Goal: Transaction & Acquisition: Book appointment/travel/reservation

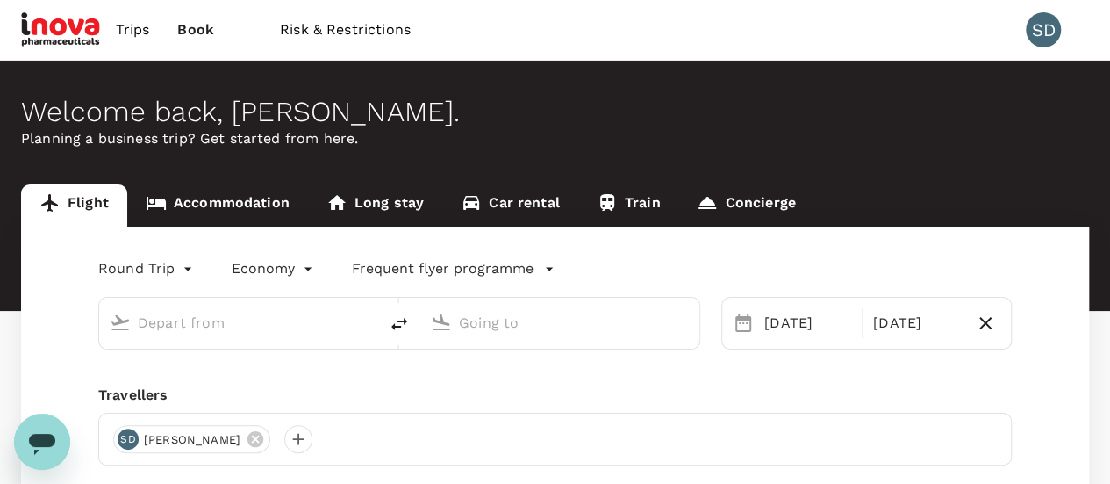
type input "Singapore Changi (SIN)"
type input "Suvarnabhumi Intl (BKK)"
type input "Singapore Changi (SIN)"
type input "Suvarnabhumi Intl (BKK)"
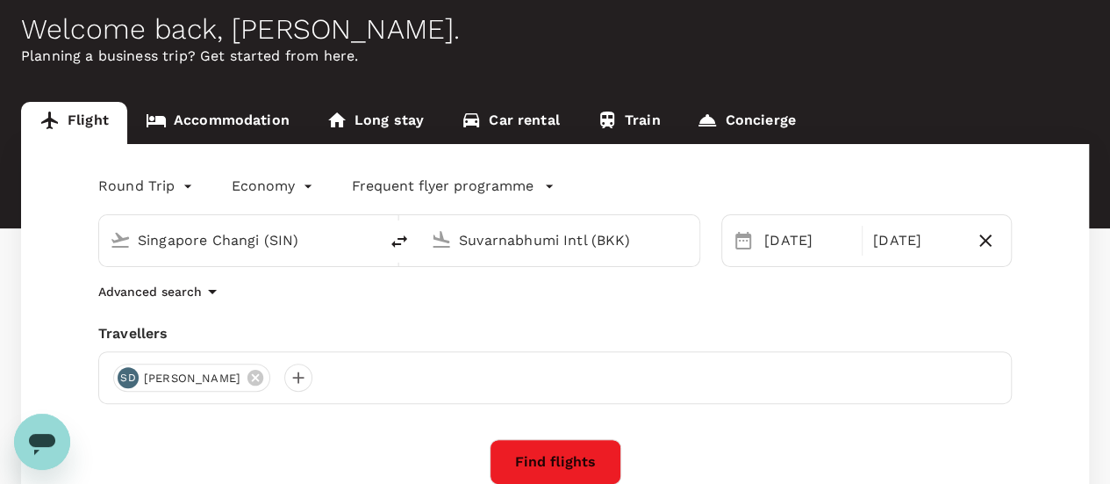
scroll to position [176, 0]
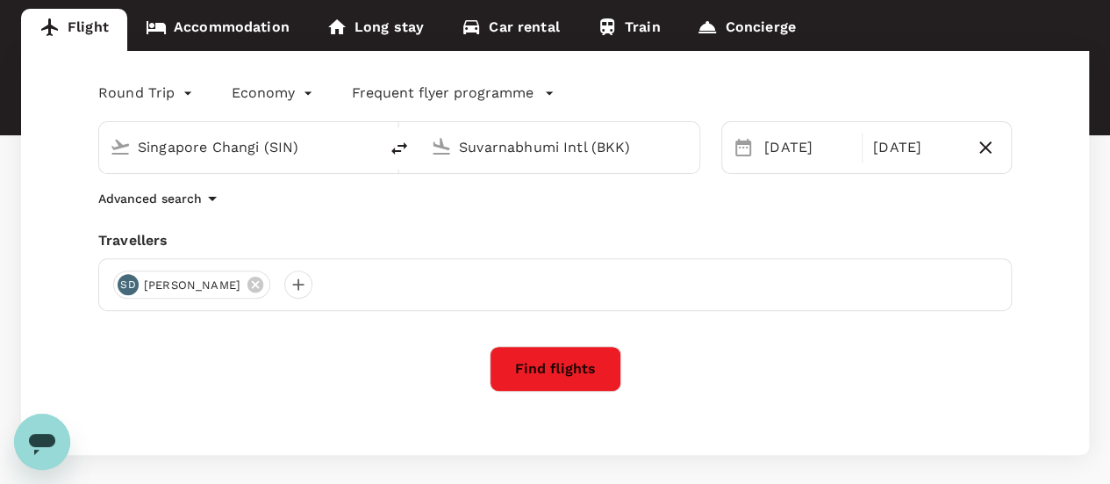
click at [557, 376] on button "Find flights" at bounding box center [556, 369] width 132 height 46
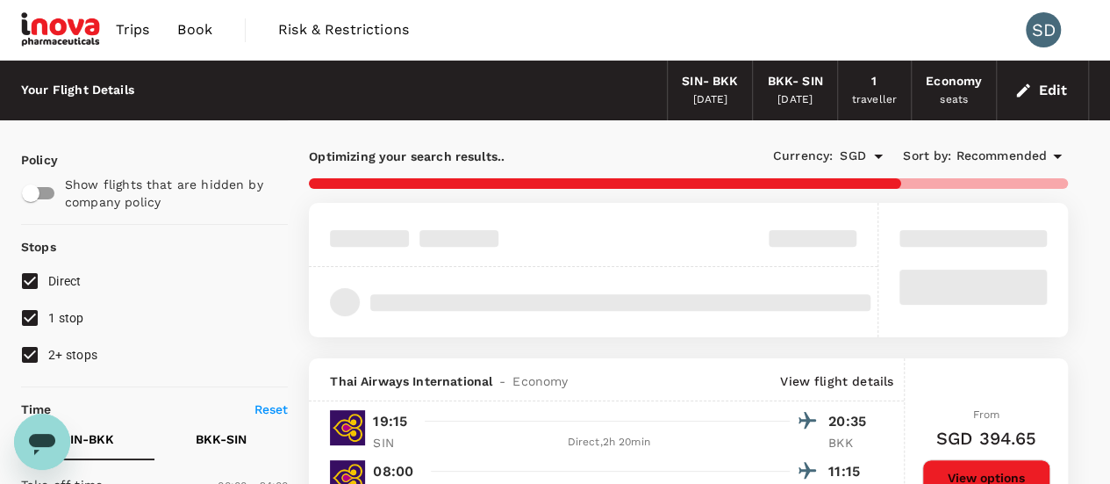
scroll to position [176, 0]
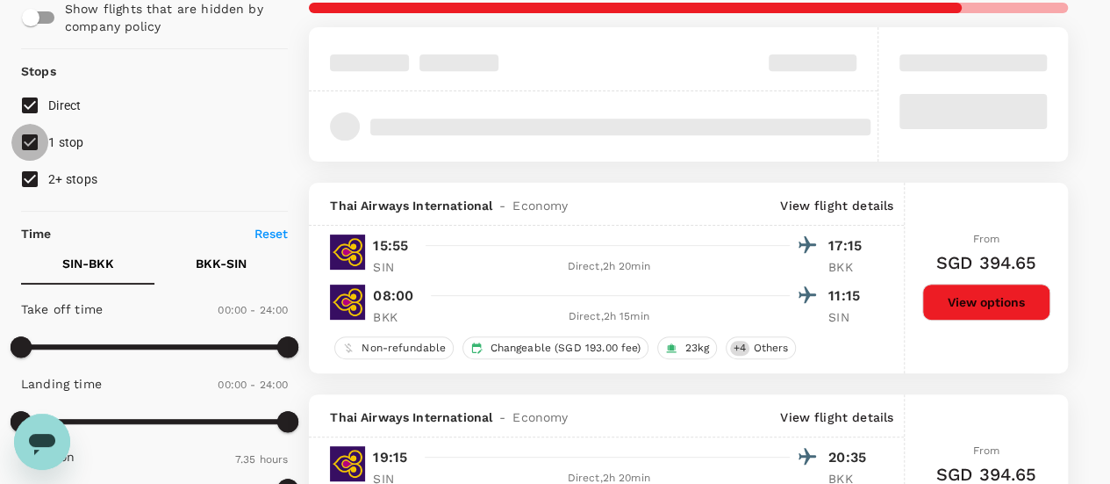
click at [28, 151] on input "1 stop" at bounding box center [29, 142] width 37 height 37
checkbox input "false"
click at [28, 178] on input "2+ stops" at bounding box center [29, 179] width 37 height 37
checkbox input "false"
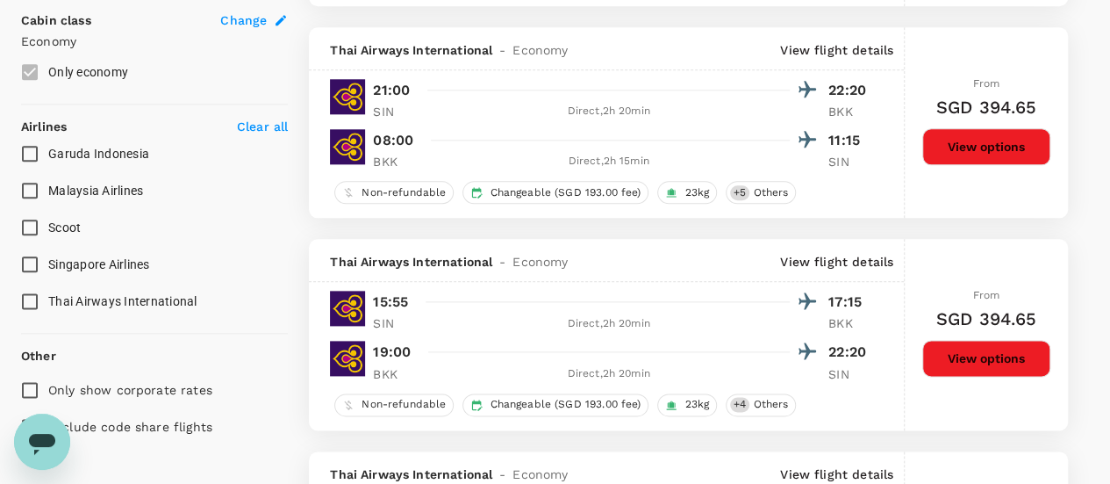
scroll to position [1053, 0]
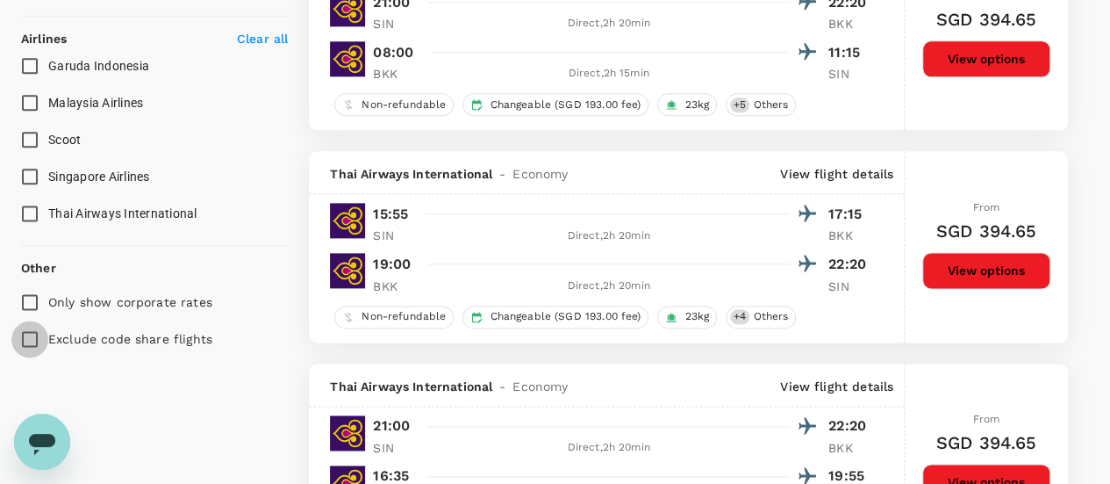
click at [26, 336] on input "Exclude code share flights" at bounding box center [29, 338] width 37 height 37
checkbox input "true"
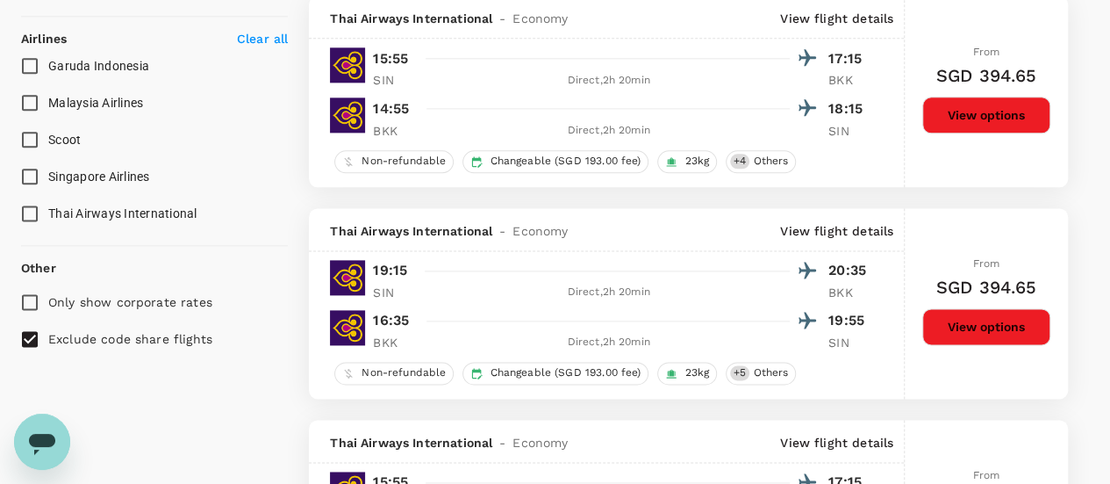
scroll to position [965, 0]
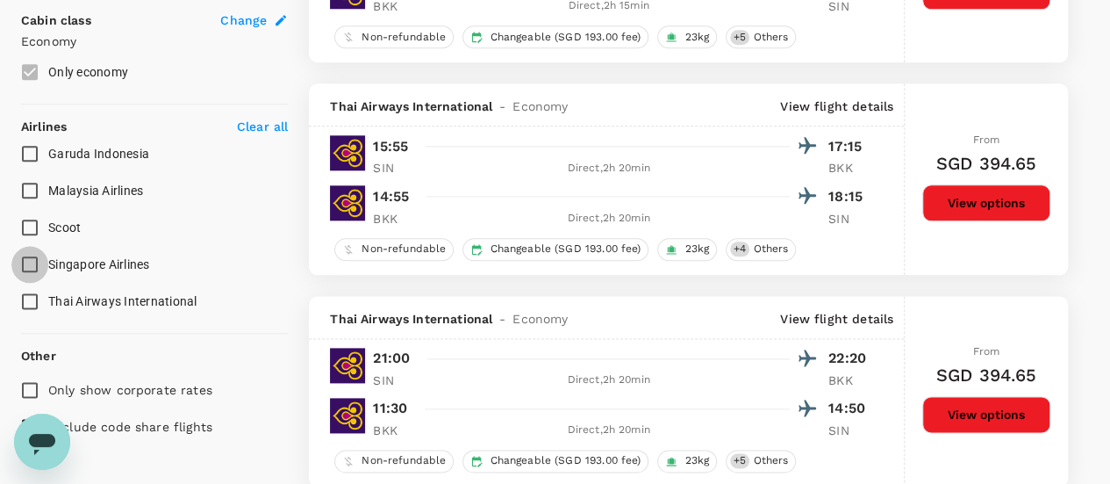
click at [28, 266] on input "Singapore Airlines" at bounding box center [29, 264] width 37 height 37
checkbox input "true"
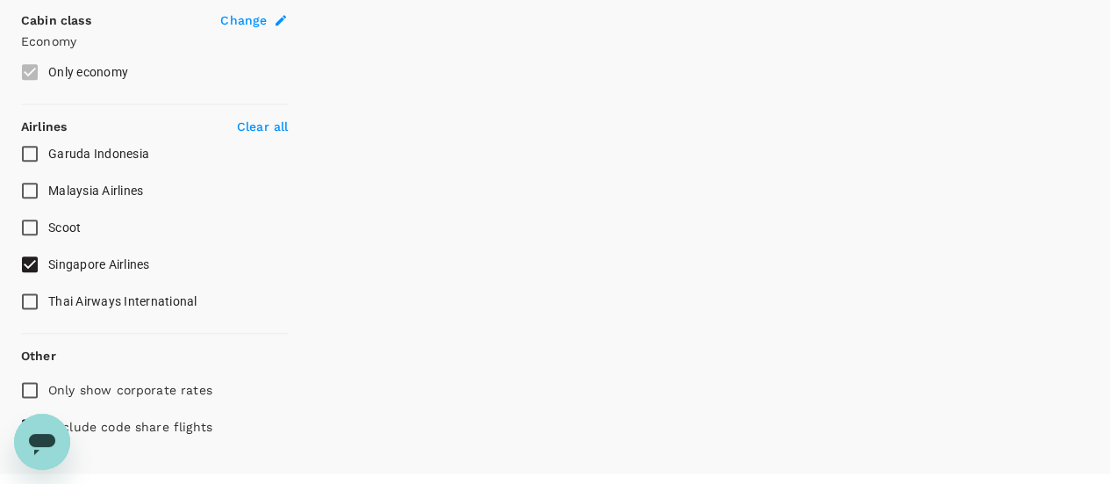
type input "1145"
checkbox input "false"
checkbox input "true"
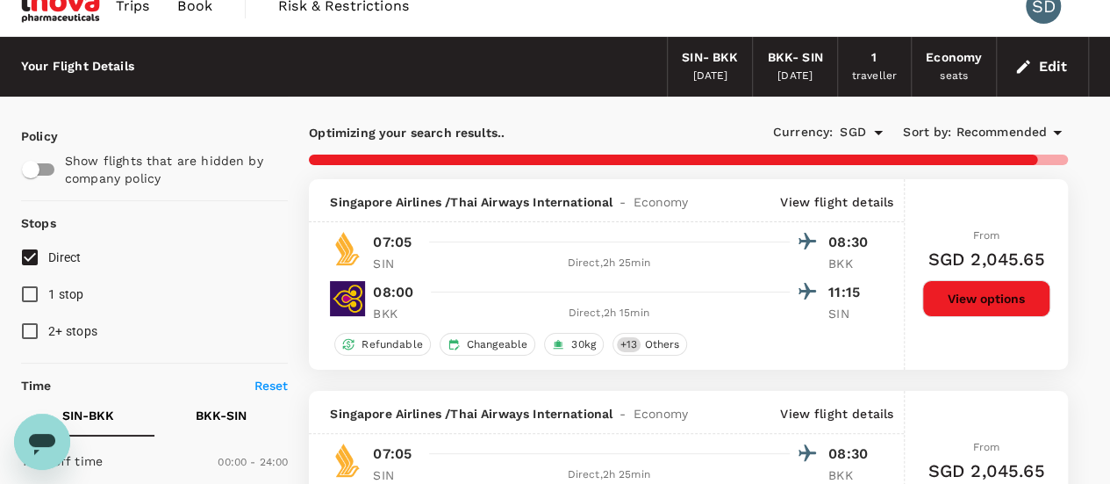
scroll to position [0, 0]
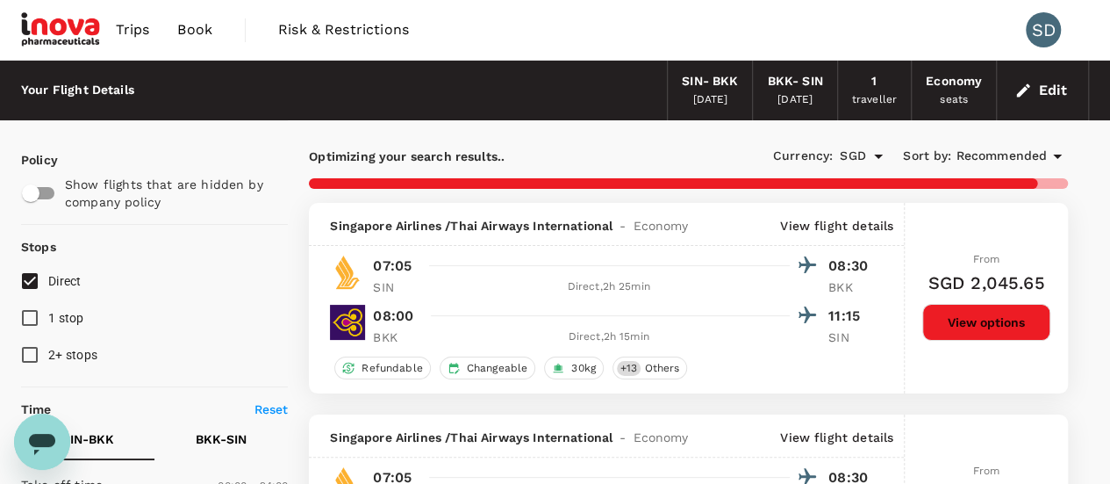
click at [1015, 154] on span "Recommended" at bounding box center [1001, 156] width 91 height 19
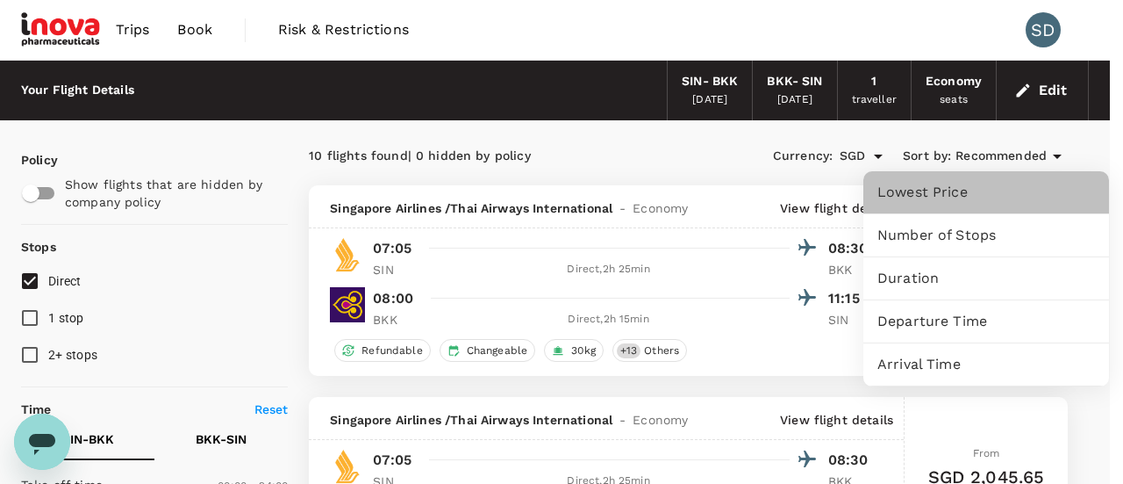
click at [946, 194] on span "Lowest Price" at bounding box center [987, 192] width 218 height 21
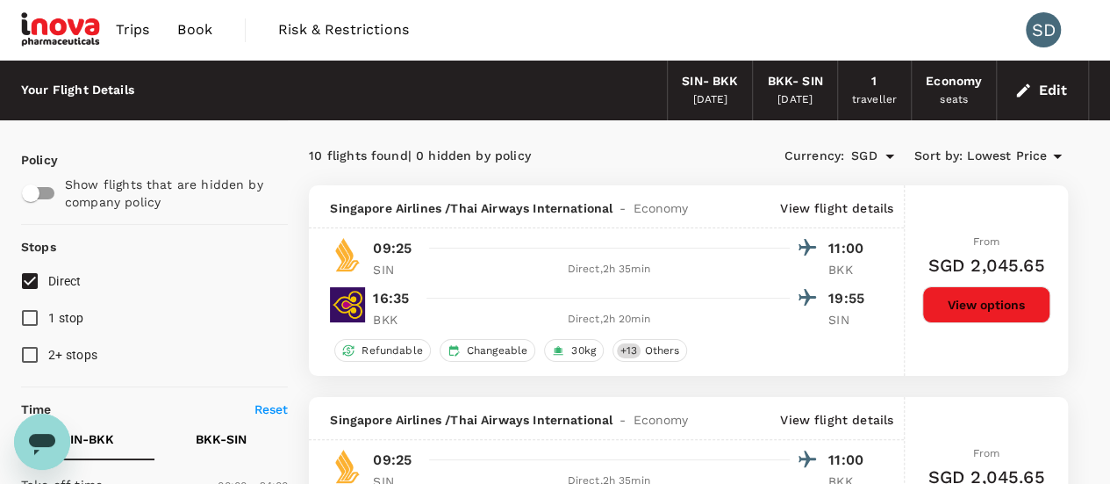
click at [1032, 86] on icon "button" at bounding box center [1024, 91] width 18 height 18
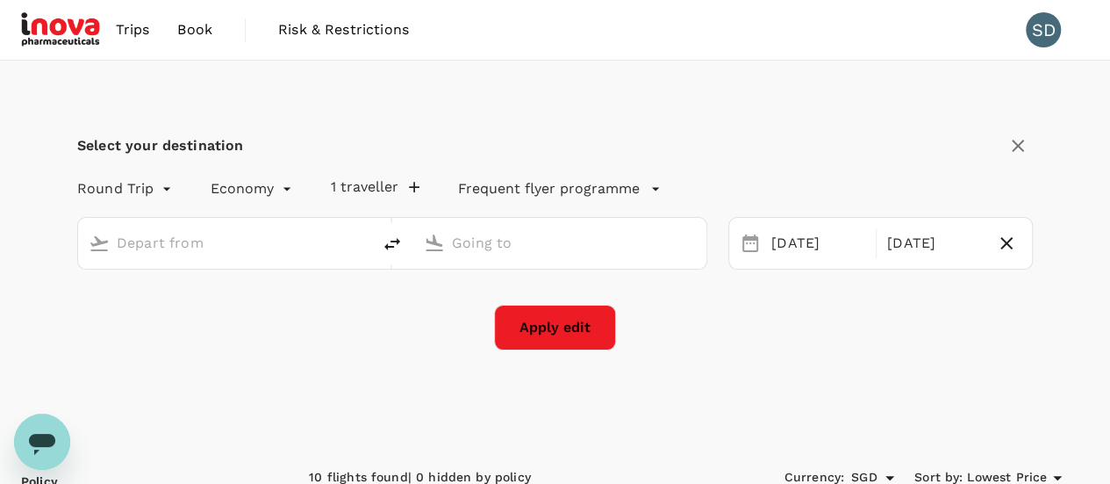
type input "Singapore Changi (SIN)"
type input "Suvarnabhumi Intl (BKK)"
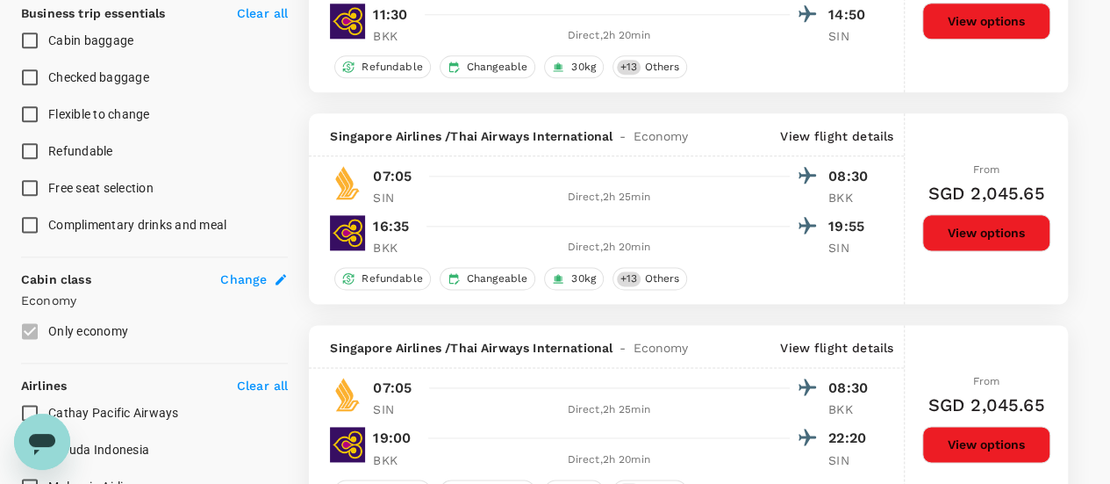
scroll to position [1053, 0]
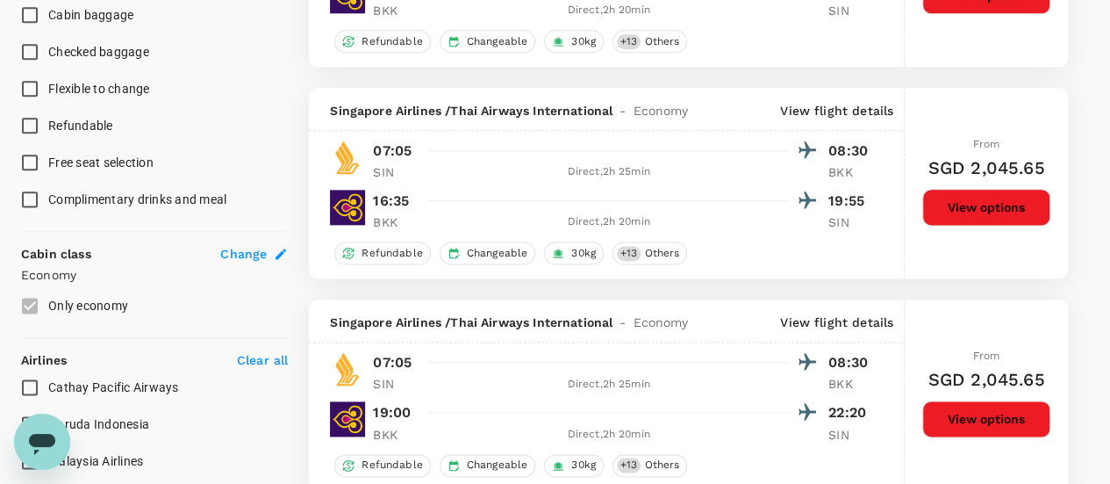
click at [28, 304] on label "Only economy" at bounding box center [142, 305] width 262 height 37
click at [243, 251] on span "Change" at bounding box center [243, 254] width 47 height 18
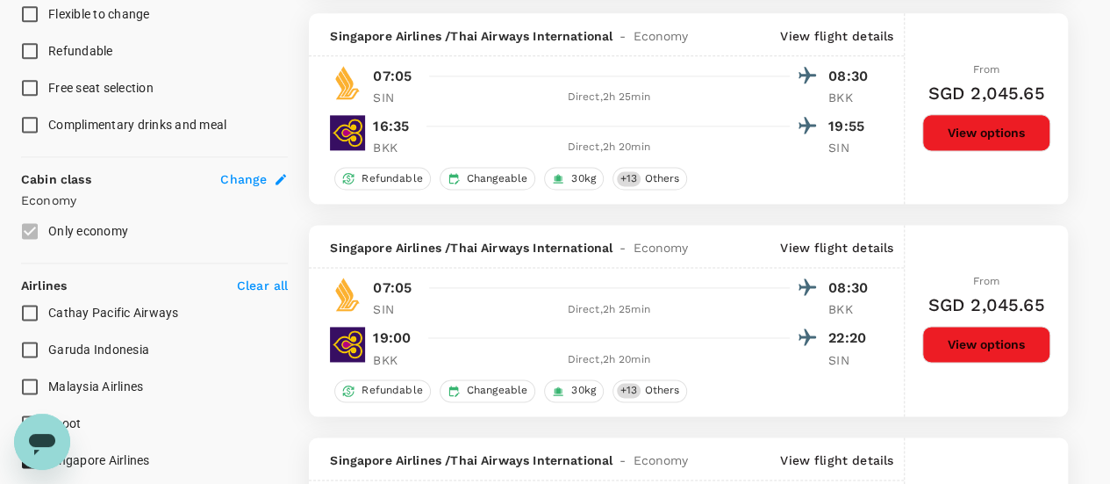
scroll to position [1141, 0]
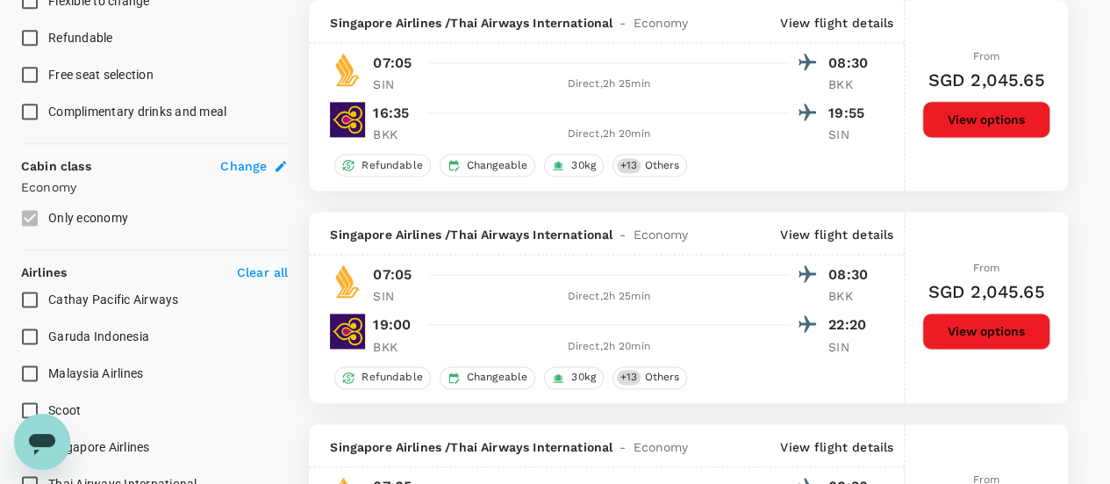
click at [24, 217] on label "Only economy" at bounding box center [142, 217] width 262 height 37
click at [54, 169] on strong "Cabin class" at bounding box center [56, 166] width 70 height 14
click at [238, 163] on span "Change" at bounding box center [243, 166] width 47 height 18
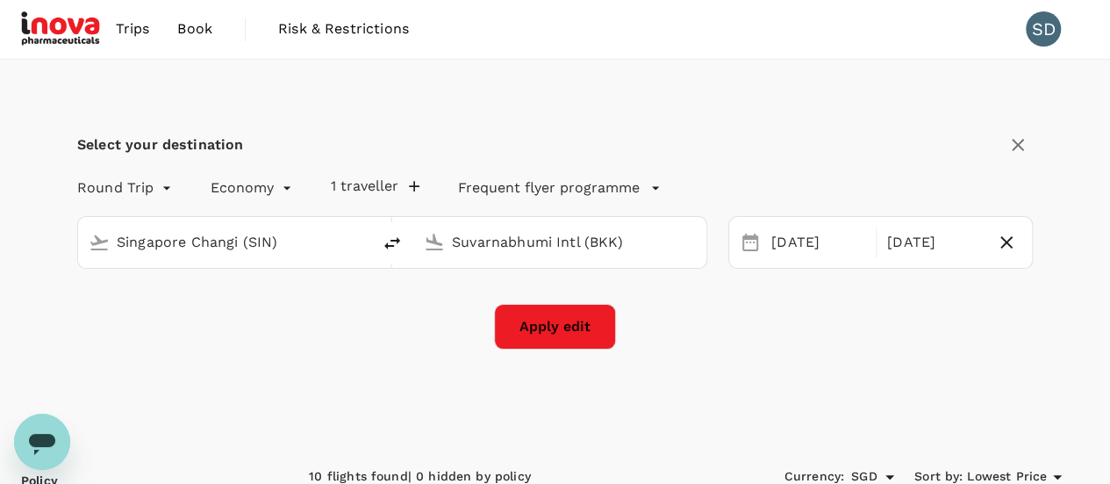
scroll to position [0, 0]
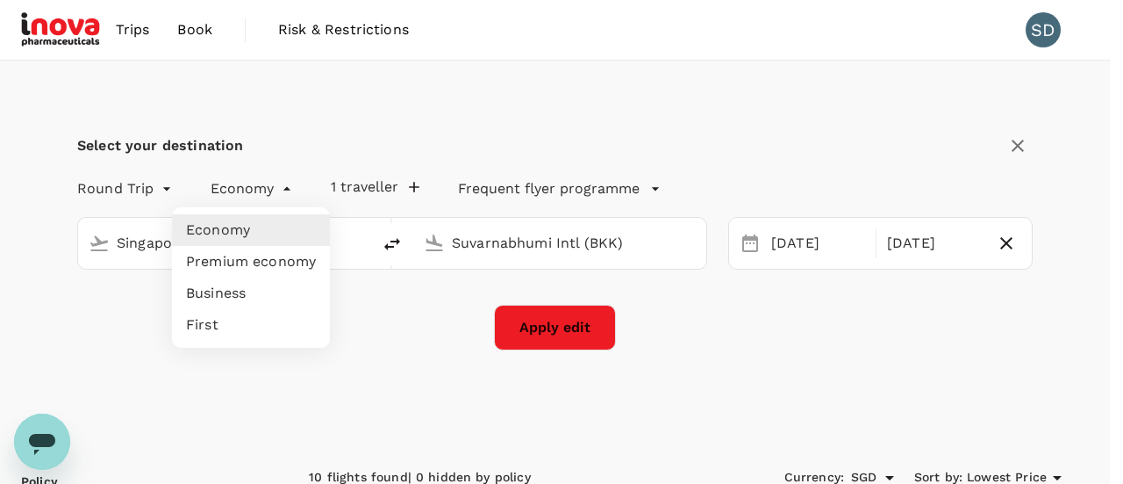
click at [247, 231] on li "Economy" at bounding box center [251, 230] width 158 height 32
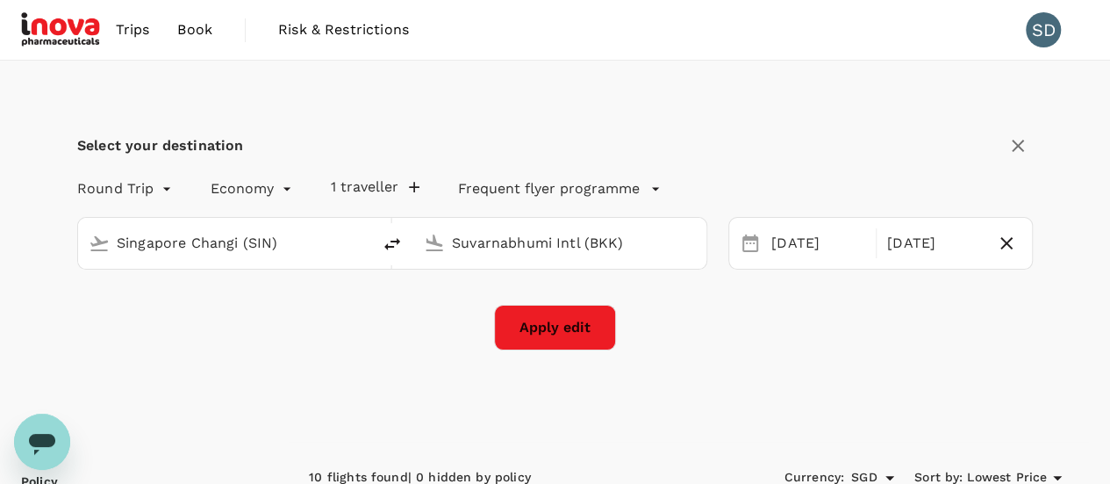
click at [558, 187] on p "Frequent flyer programme" at bounding box center [549, 188] width 182 height 21
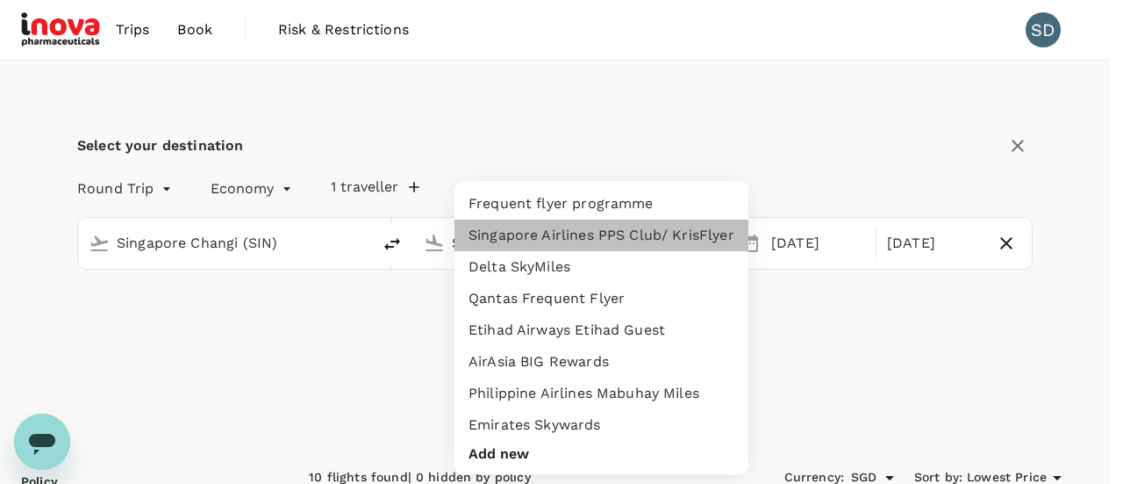
click at [557, 233] on li "Singapore Airlines PPS Club/ KrisFlyer" at bounding box center [602, 235] width 294 height 32
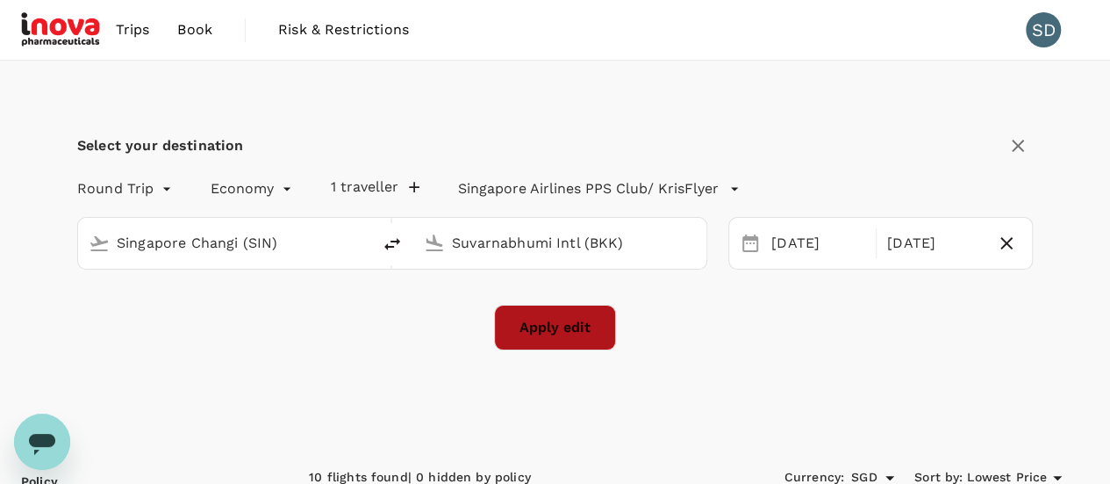
click at [556, 322] on button "Apply edit" at bounding box center [555, 328] width 122 height 46
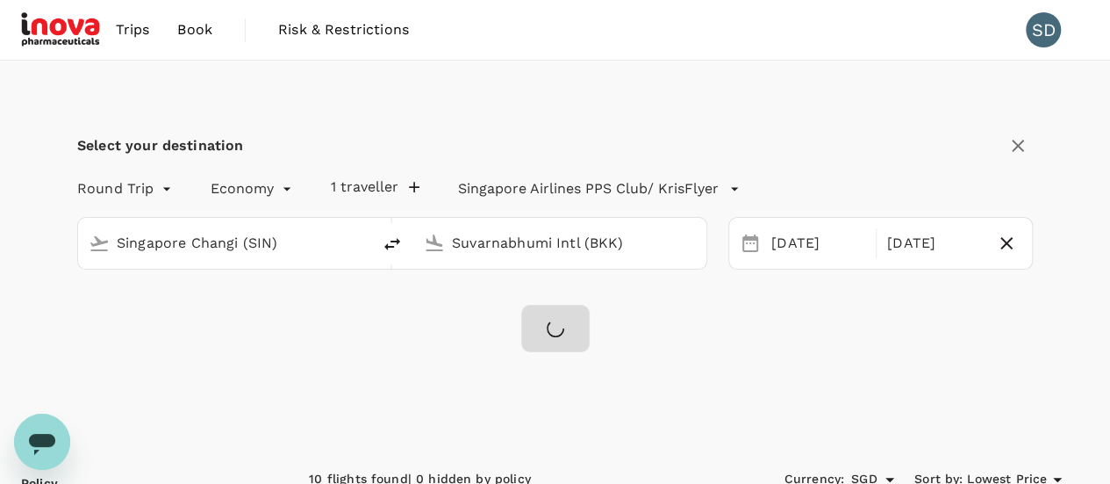
checkbox input "false"
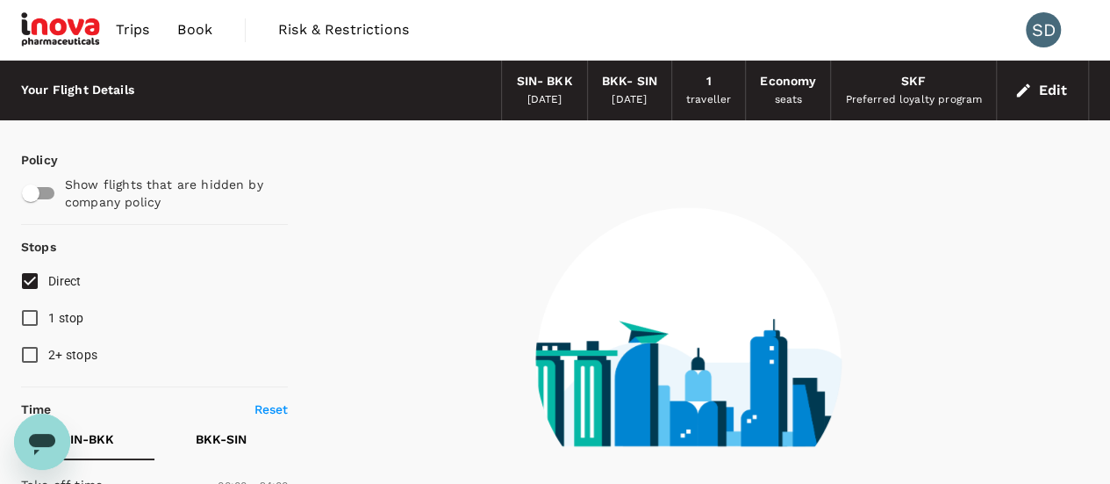
type input "460"
checkbox input "true"
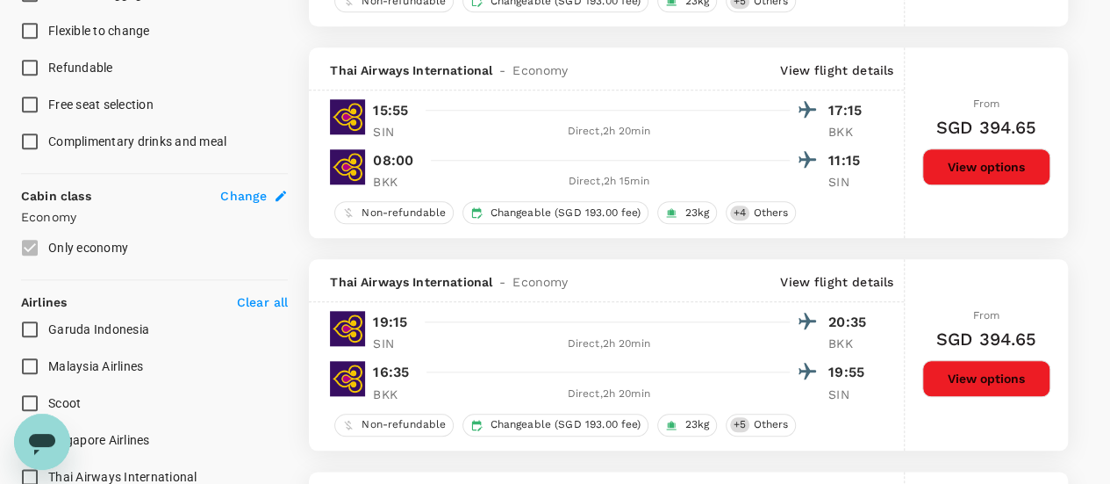
scroll to position [1053, 0]
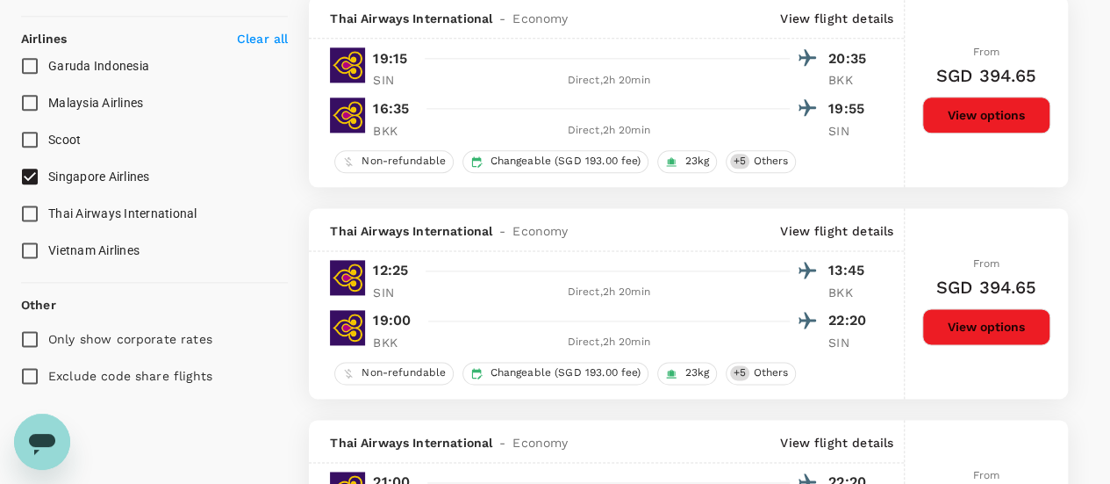
type input "1145"
checkbox input "false"
checkbox input "true"
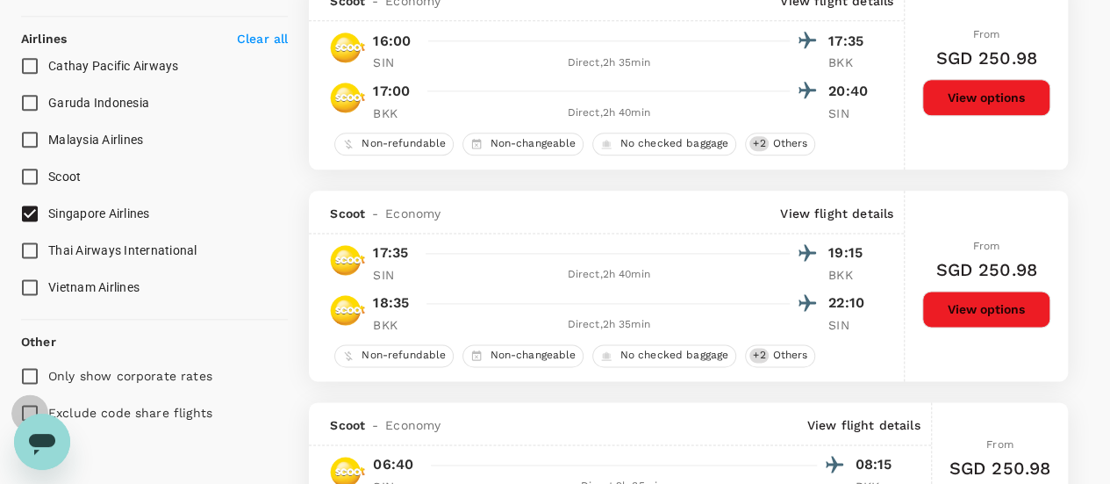
click at [26, 403] on input "Exclude code share flights" at bounding box center [29, 412] width 37 height 37
checkbox input "true"
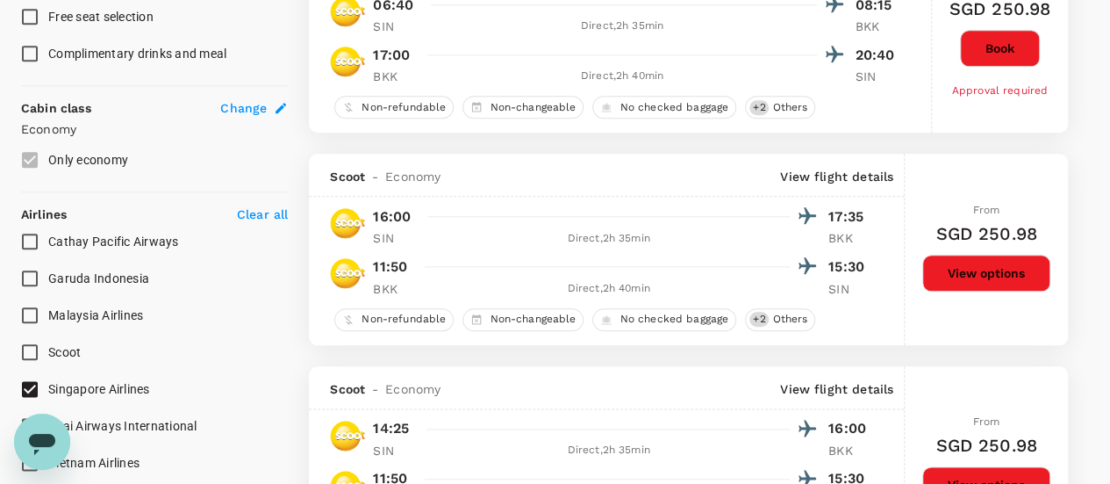
scroll to position [965, 0]
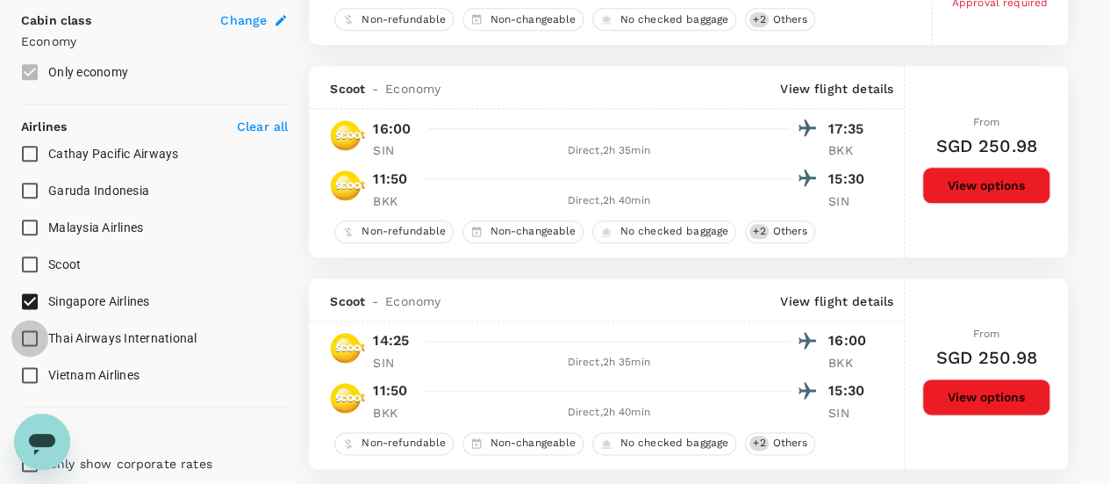
click at [30, 338] on input "Thai Airways International" at bounding box center [29, 337] width 37 height 37
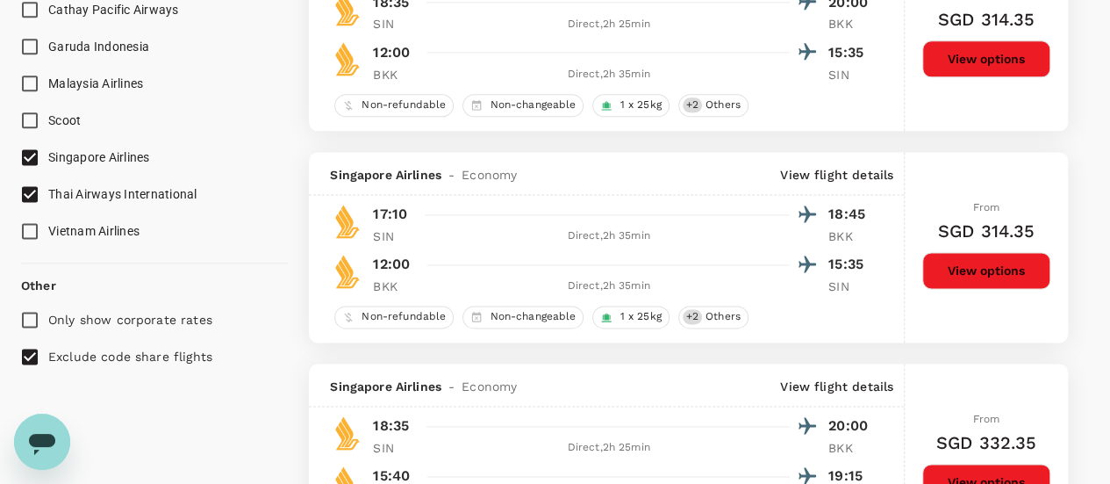
scroll to position [1141, 0]
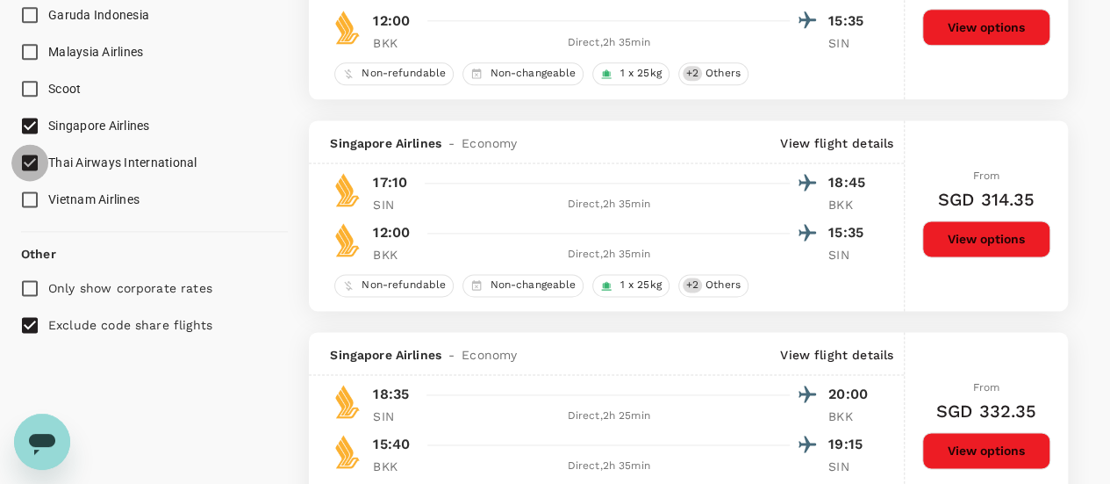
click at [28, 165] on input "Thai Airways International" at bounding box center [29, 162] width 37 height 37
checkbox input "false"
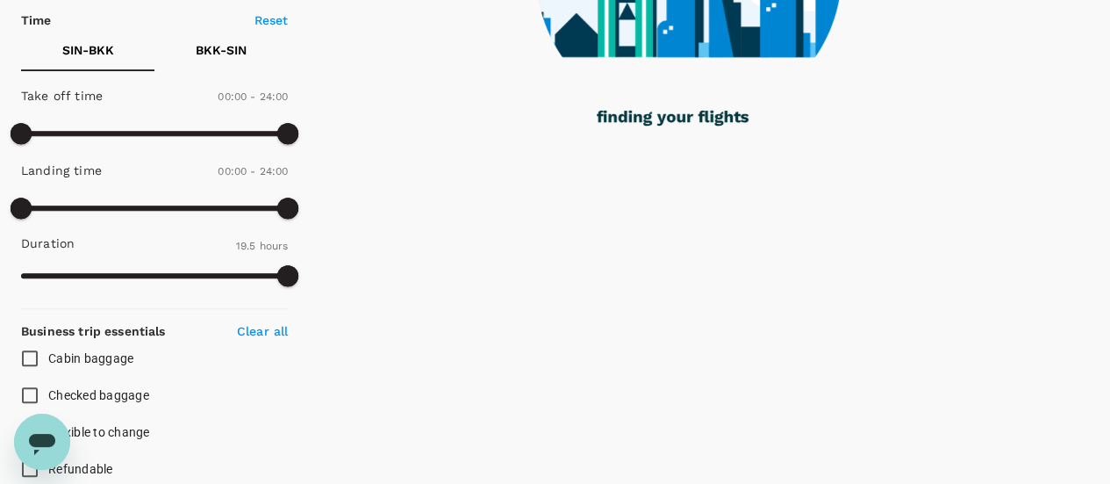
scroll to position [194, 0]
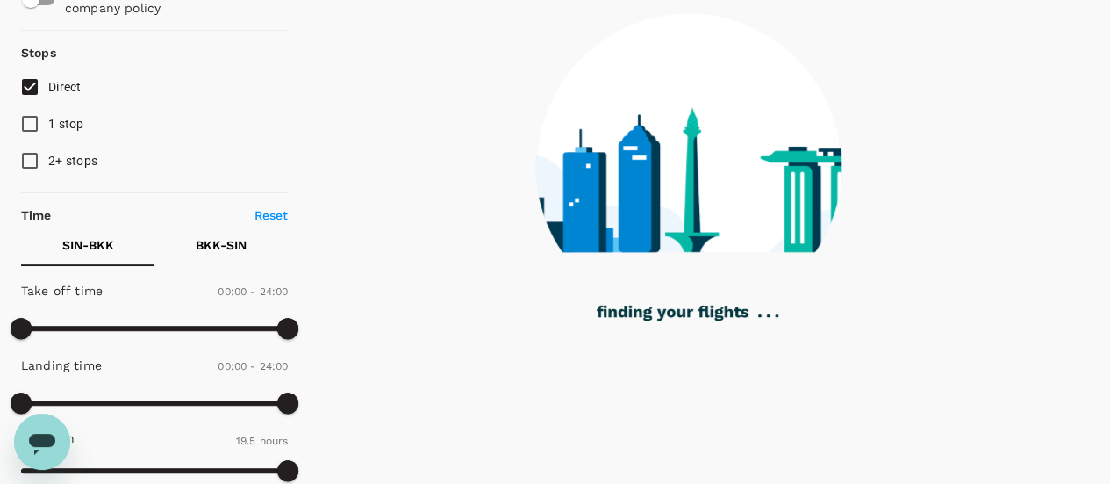
checkbox input "false"
checkbox input "true"
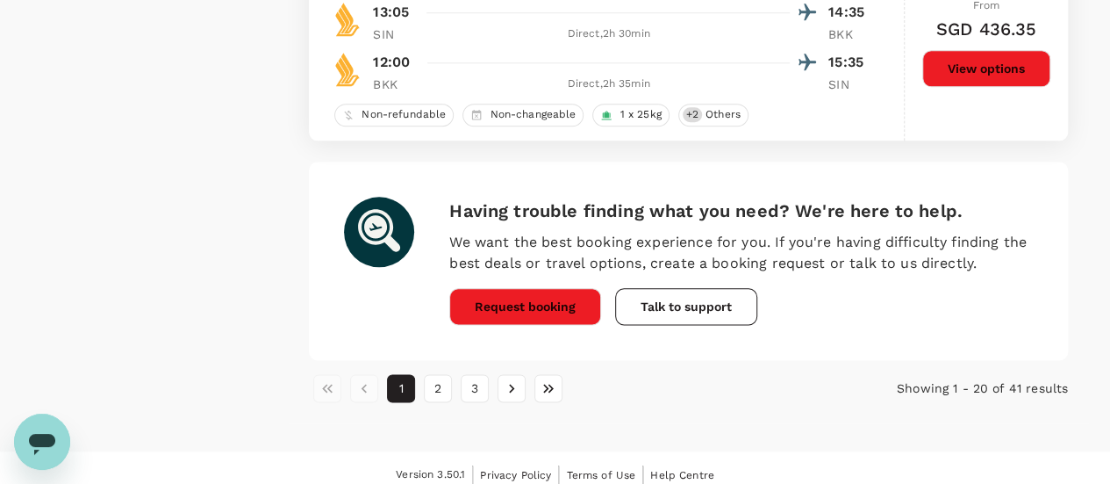
scroll to position [4262, 0]
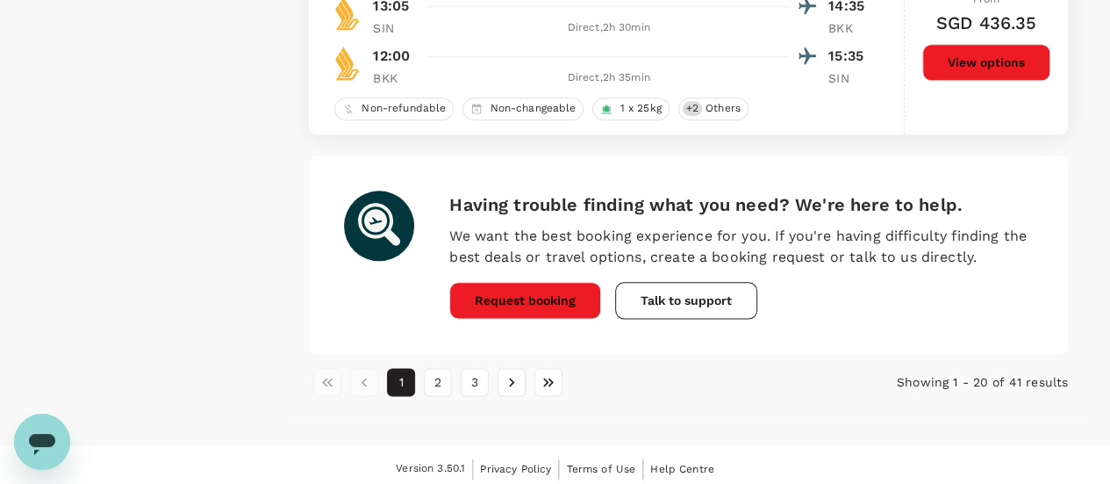
drag, startPoint x: 451, startPoint y: 377, endPoint x: 438, endPoint y: 376, distance: 13.2
click at [448, 377] on button "2" at bounding box center [438, 382] width 28 height 28
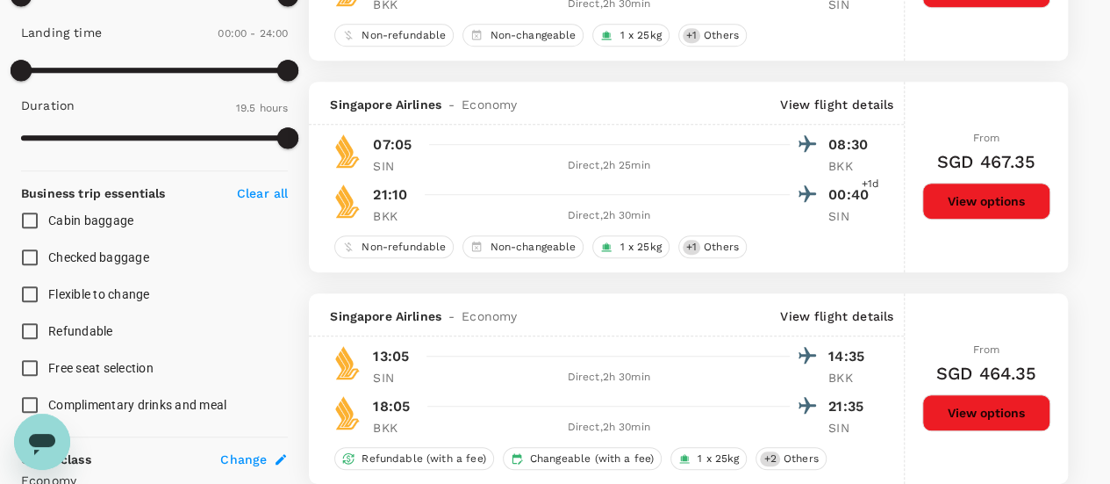
scroll to position [614, 0]
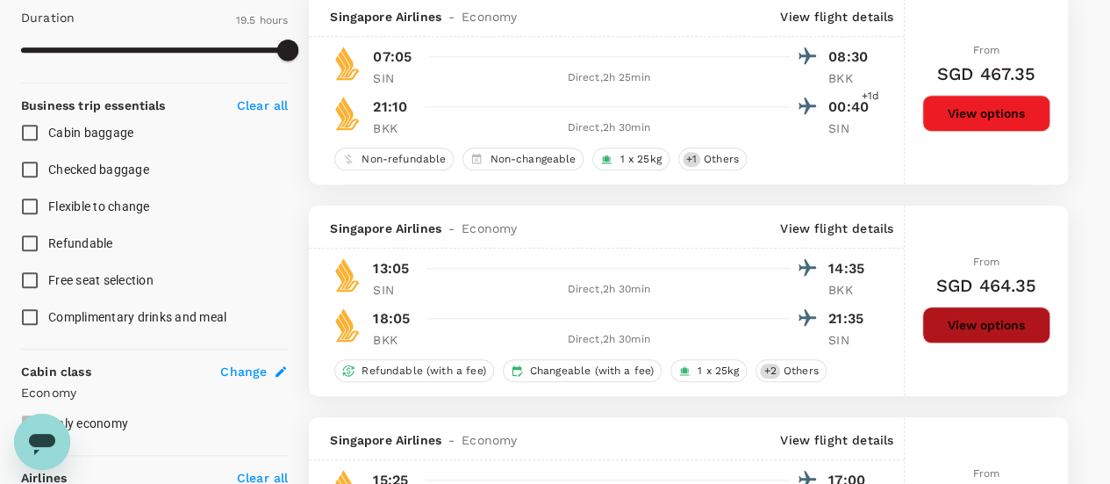
click at [976, 313] on button "View options" at bounding box center [986, 324] width 128 height 37
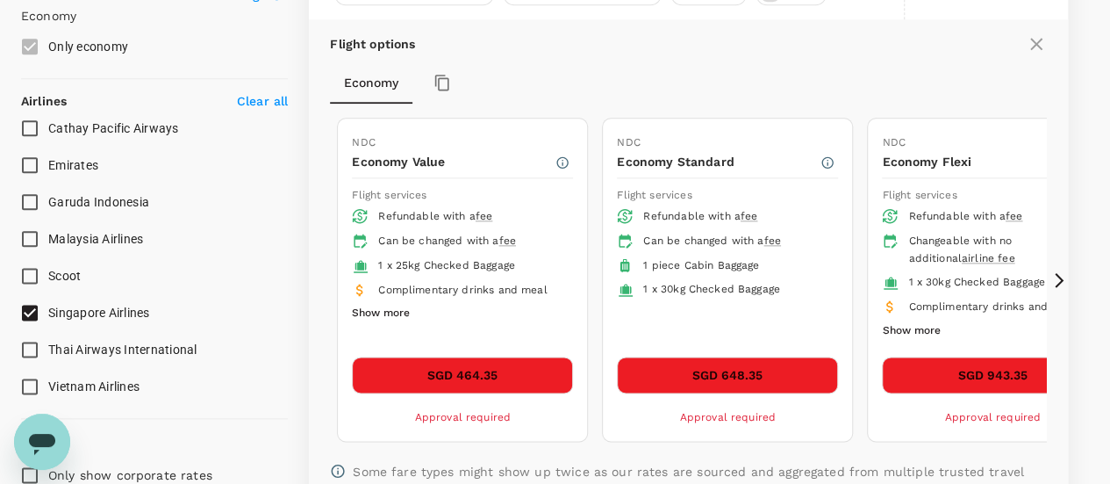
scroll to position [993, 0]
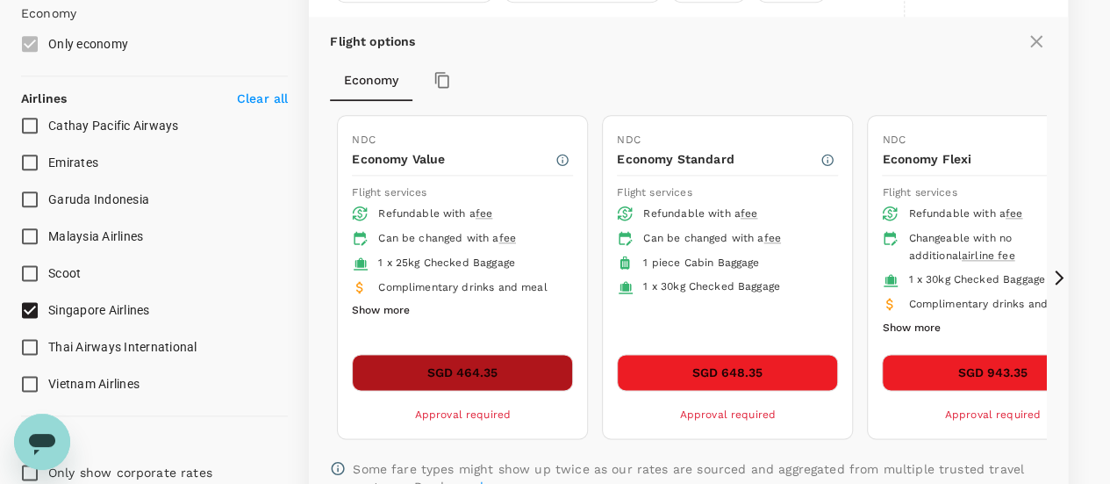
click at [484, 362] on button "SGD 464.35" at bounding box center [462, 372] width 221 height 37
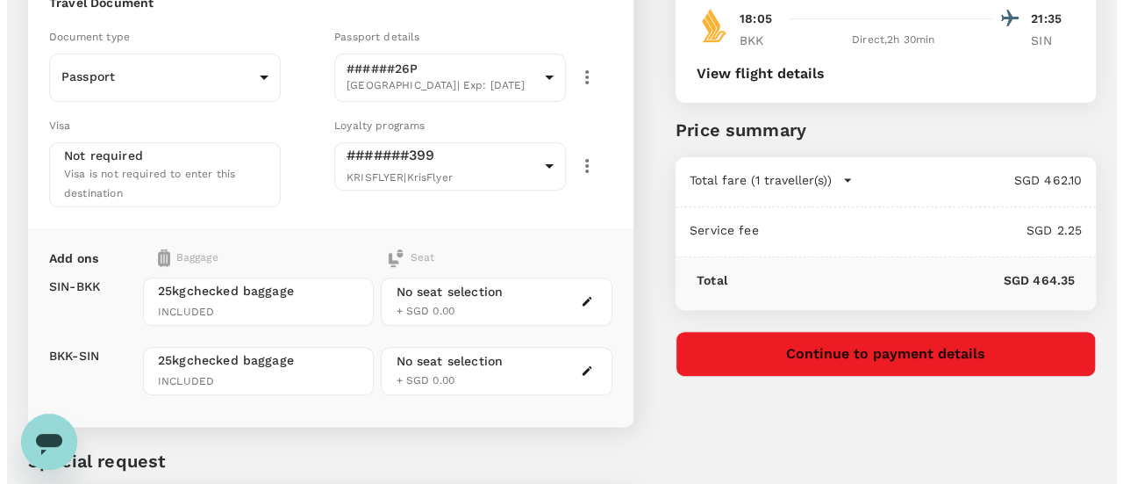
scroll to position [263, 0]
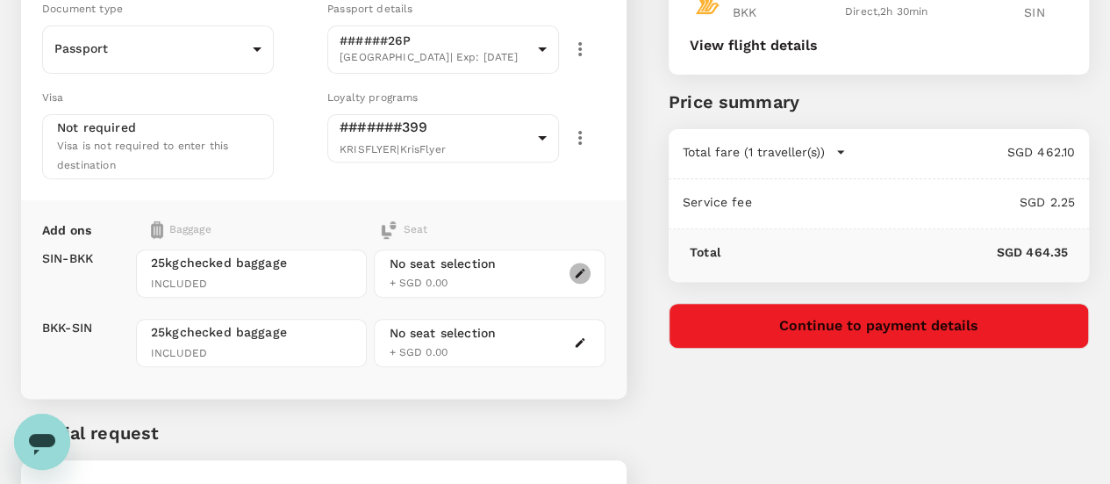
click at [585, 269] on icon "button" at bounding box center [581, 274] width 10 height 10
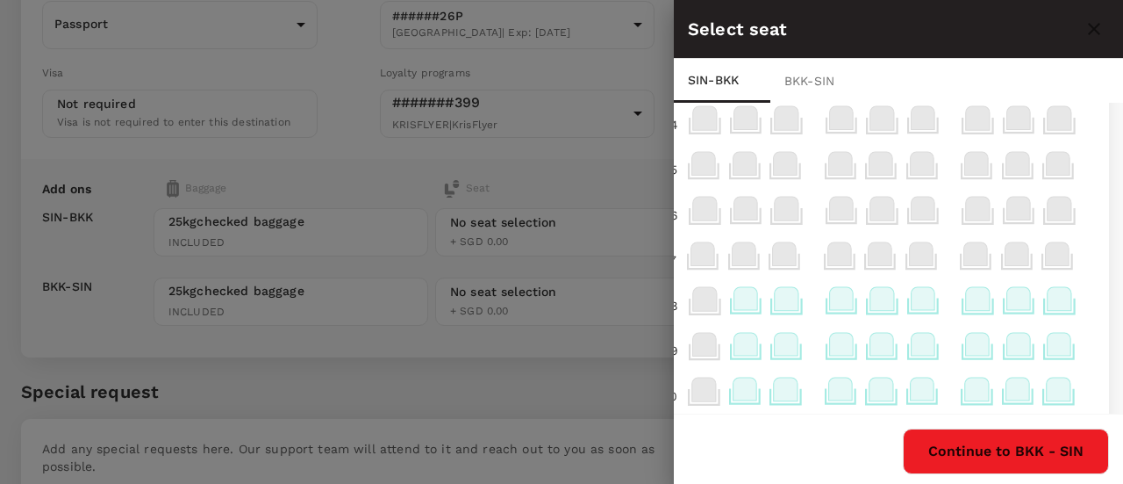
scroll to position [176, 72]
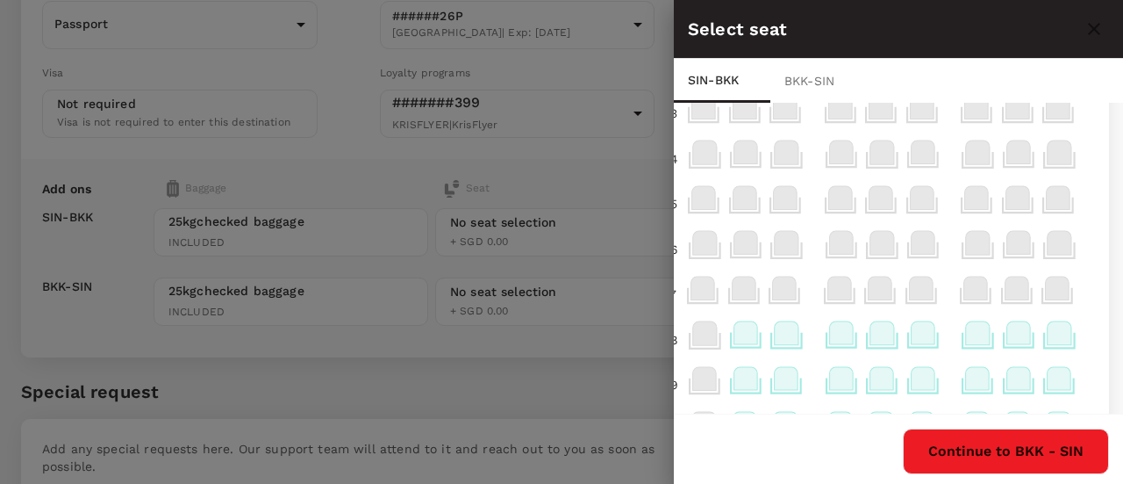
click at [1048, 336] on icon at bounding box center [1060, 332] width 24 height 23
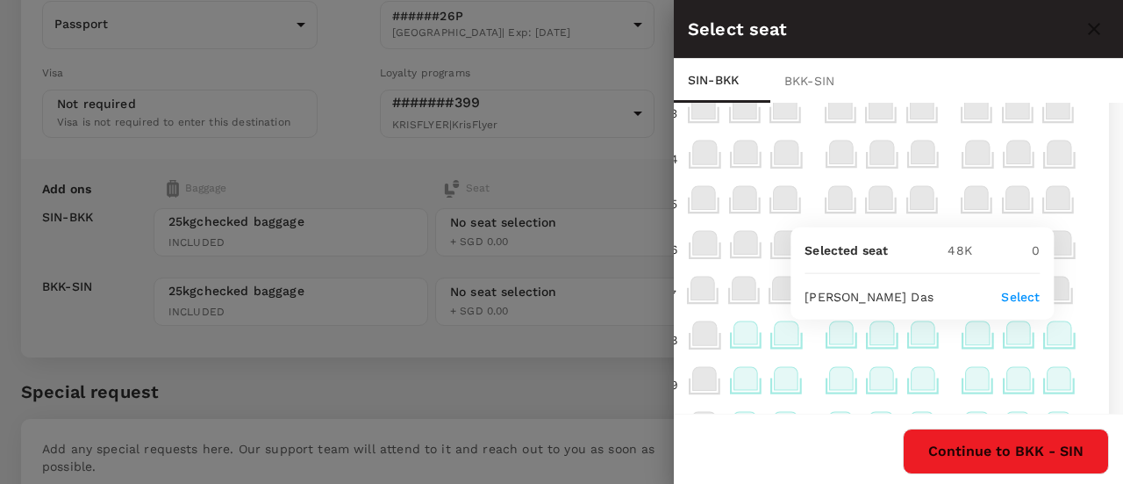
click at [1021, 296] on p "Select" at bounding box center [1020, 297] width 39 height 18
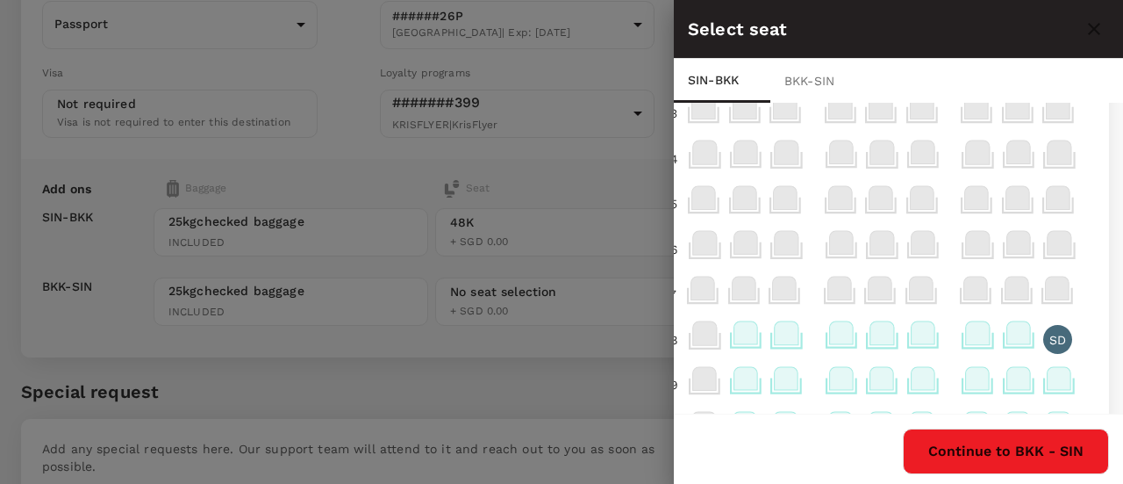
click at [825, 73] on div "BKK - SIN" at bounding box center [819, 81] width 97 height 44
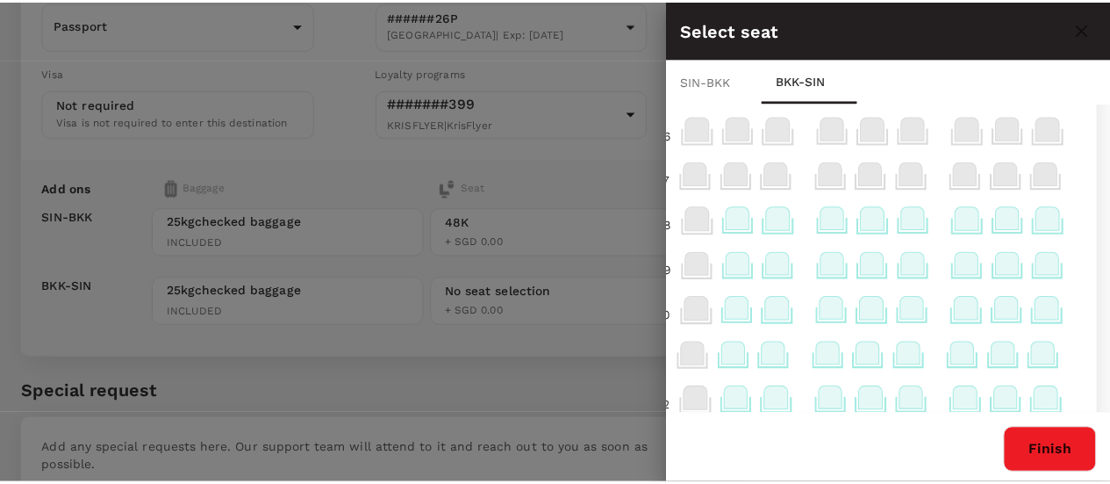
scroll to position [263, 72]
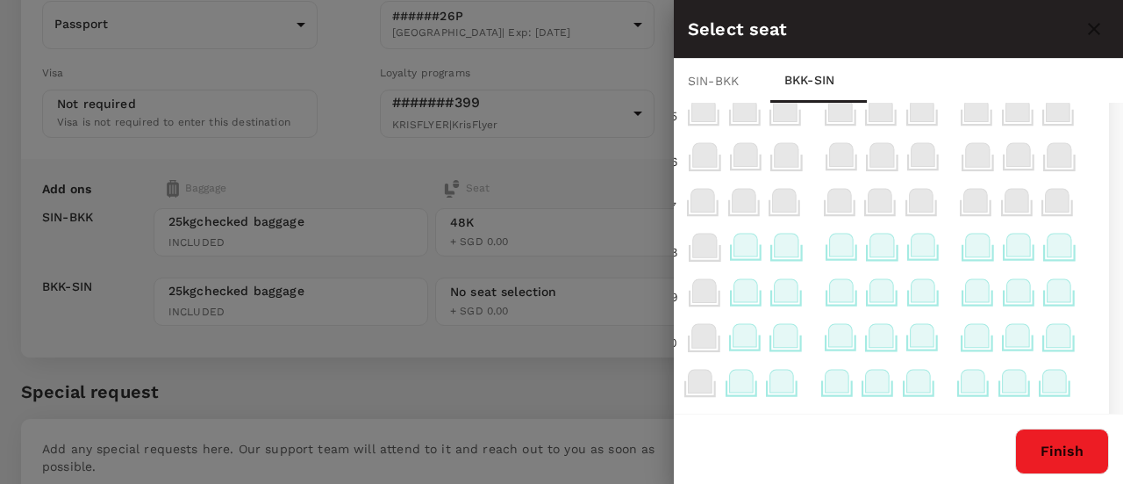
click at [1048, 249] on icon at bounding box center [1060, 244] width 24 height 23
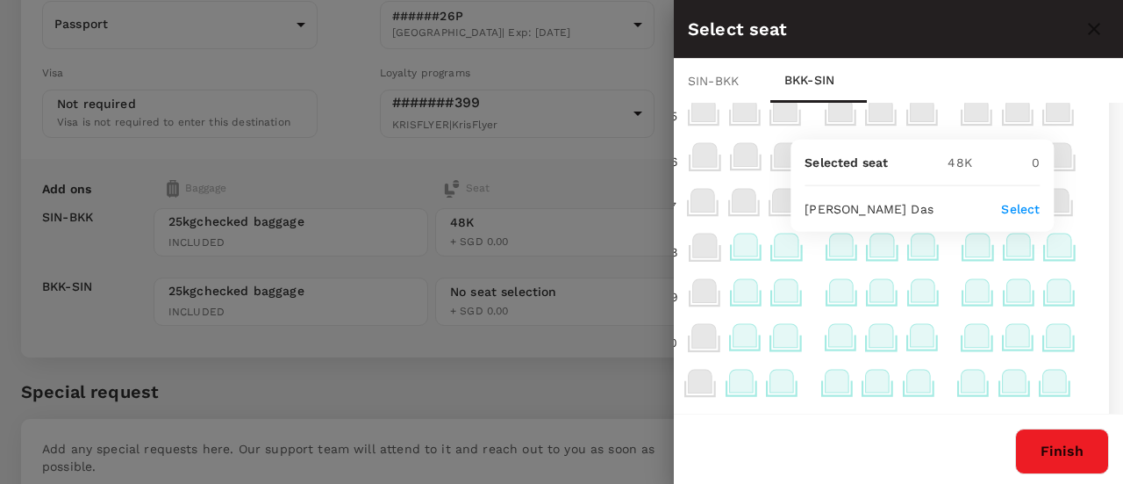
click at [1023, 208] on p "Select" at bounding box center [1020, 209] width 39 height 18
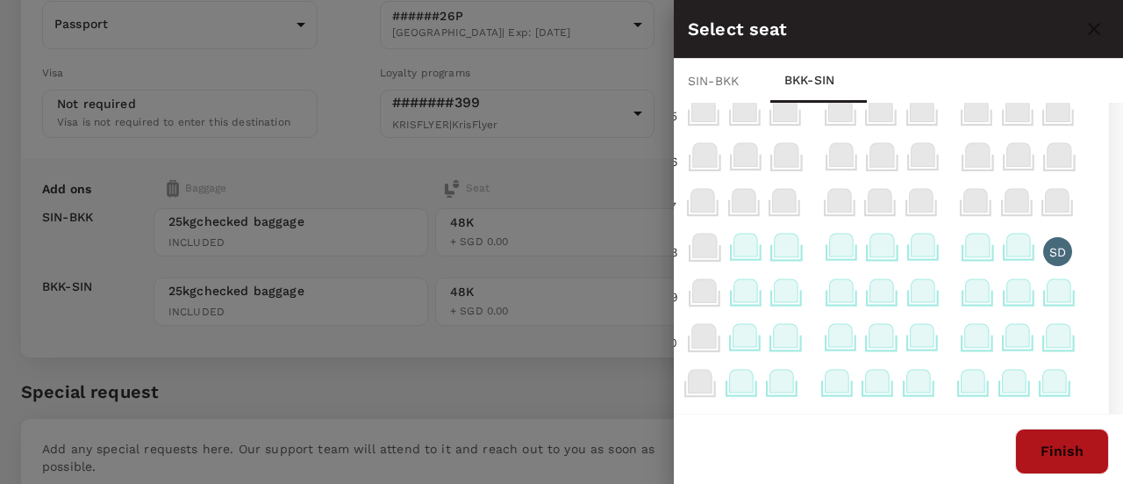
click at [1076, 454] on button "Finish" at bounding box center [1062, 451] width 94 height 46
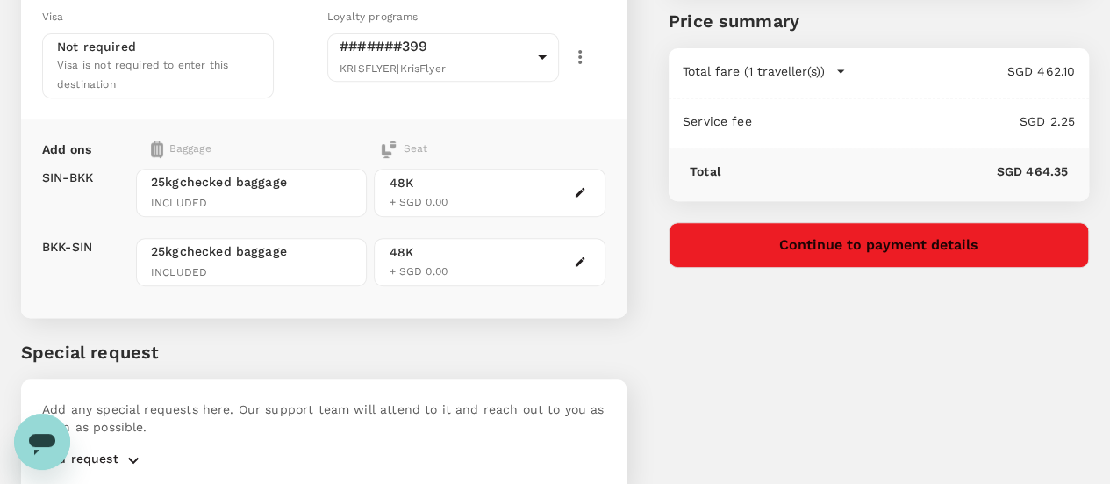
scroll to position [351, 0]
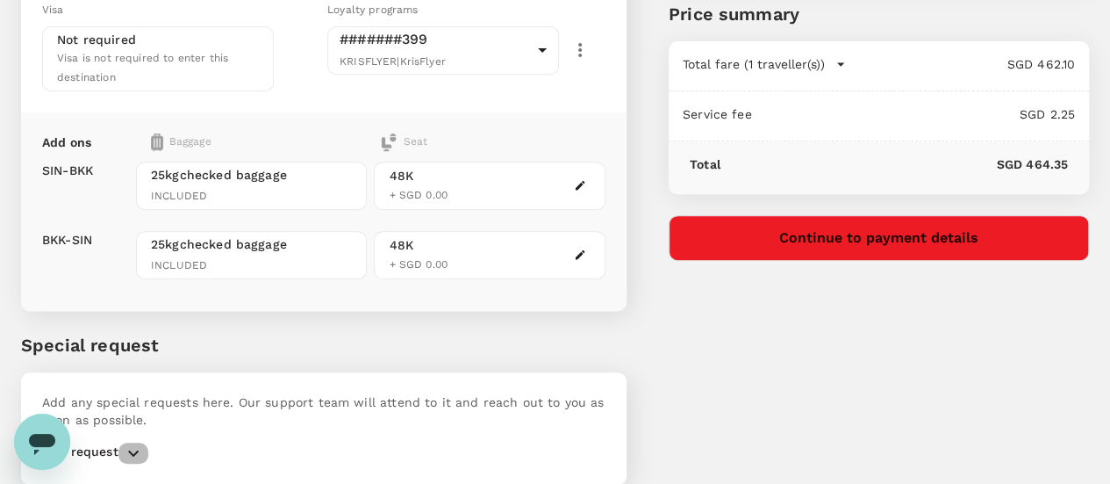
click at [133, 449] on icon "button" at bounding box center [133, 452] width 11 height 6
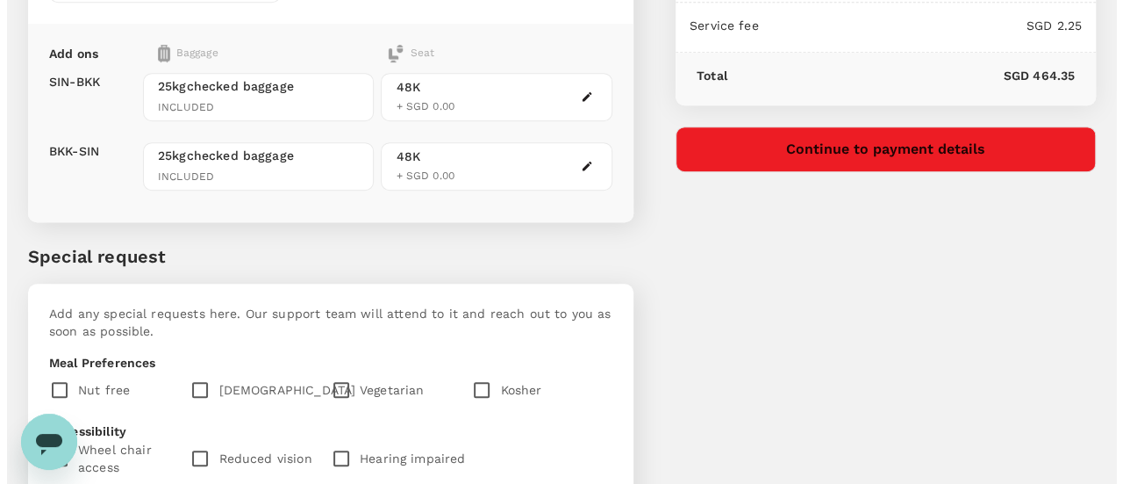
scroll to position [439, 0]
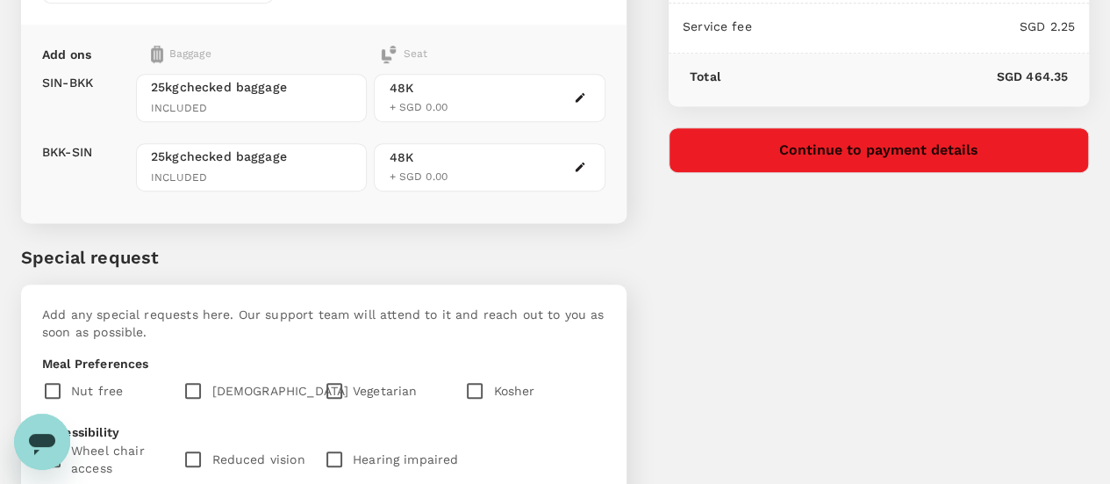
click at [889, 168] on button "Continue to payment details" at bounding box center [879, 150] width 420 height 46
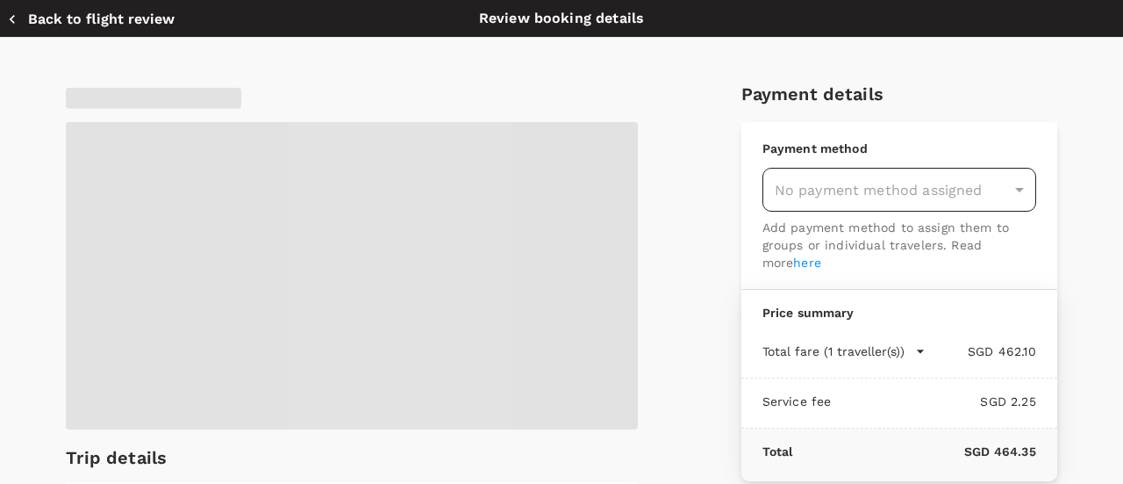
type input "9e677c2c-1b51-4fb9-8b8e-e61d94c42ce6"
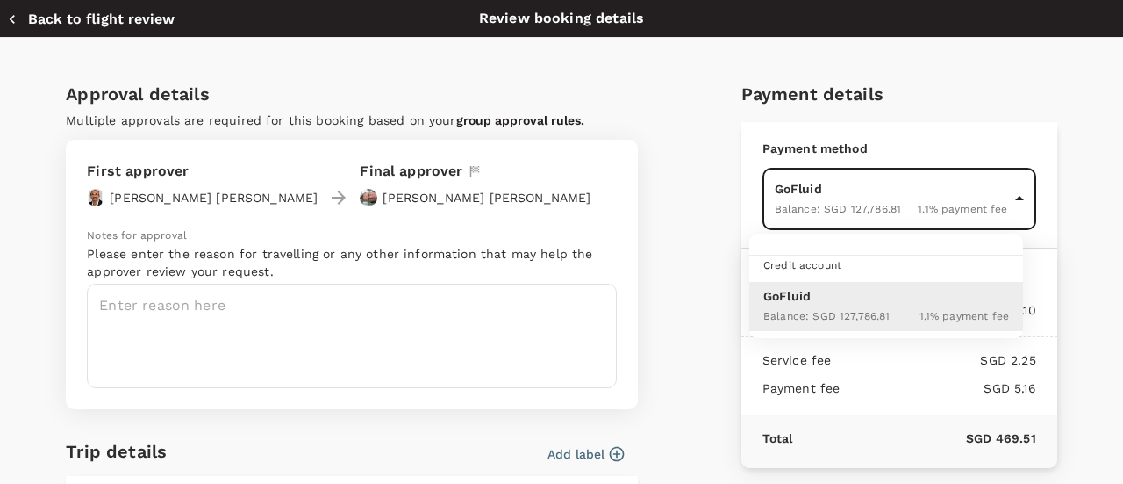
click at [1006, 202] on body "Back to flight results Flight review Traveller(s) Traveller 1 : SD Surajit Das …" at bounding box center [561, 132] width 1123 height 1143
click at [1067, 198] on div at bounding box center [561, 242] width 1123 height 484
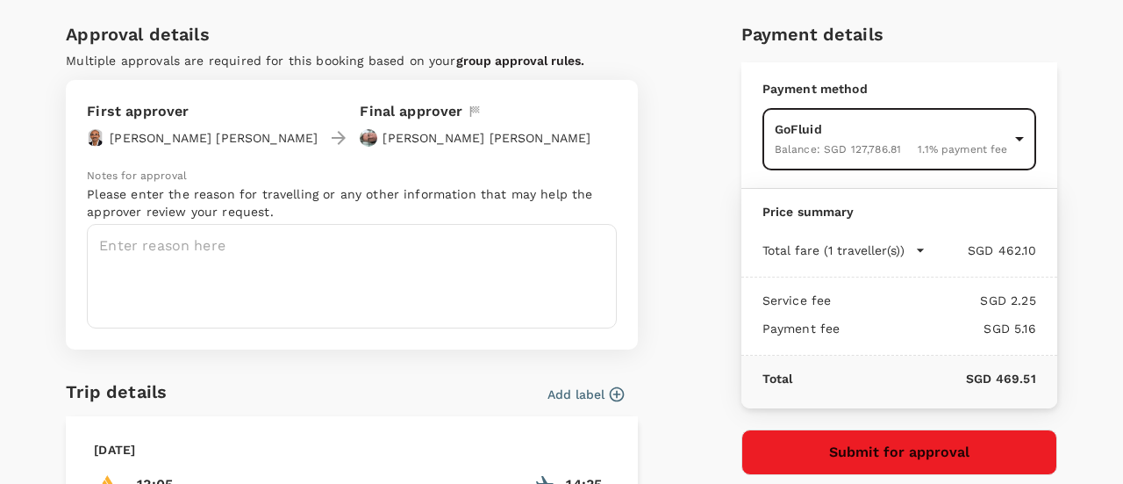
scroll to position [88, 0]
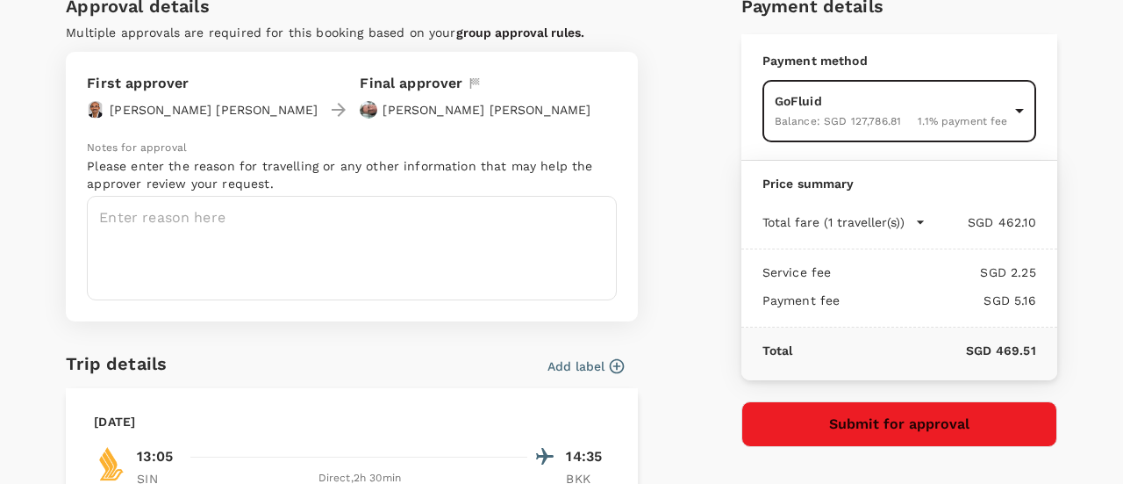
click at [1004, 110] on body "Back to flight results Flight review Traveller(s) Traveller 1 : SD Surajit Das …" at bounding box center [561, 132] width 1123 height 1143
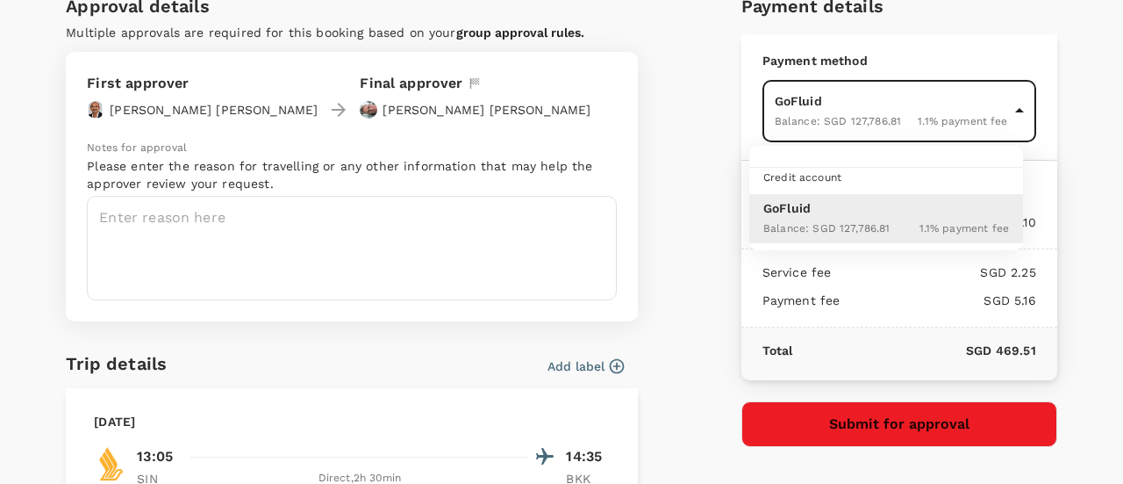
click at [1072, 108] on div at bounding box center [561, 242] width 1123 height 484
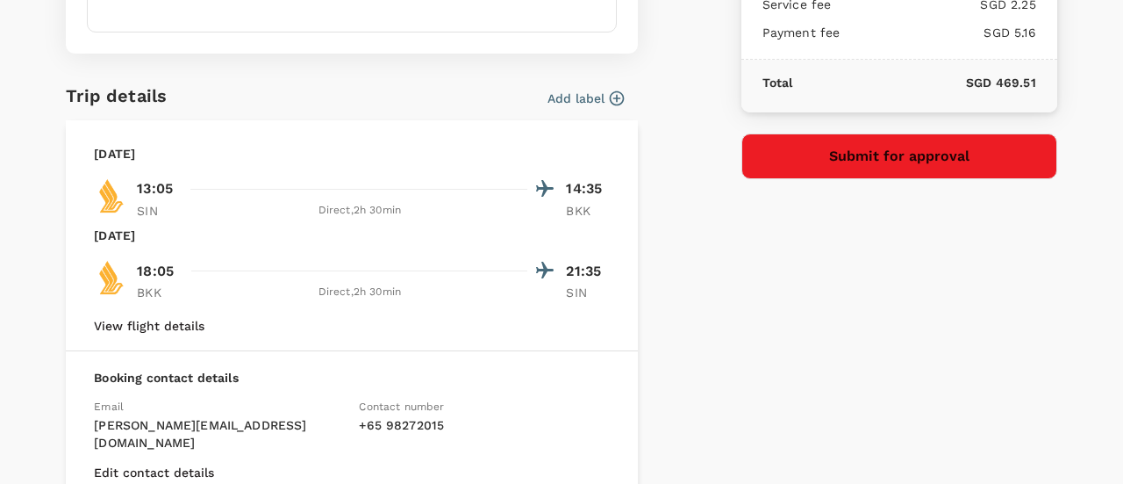
scroll to position [305, 0]
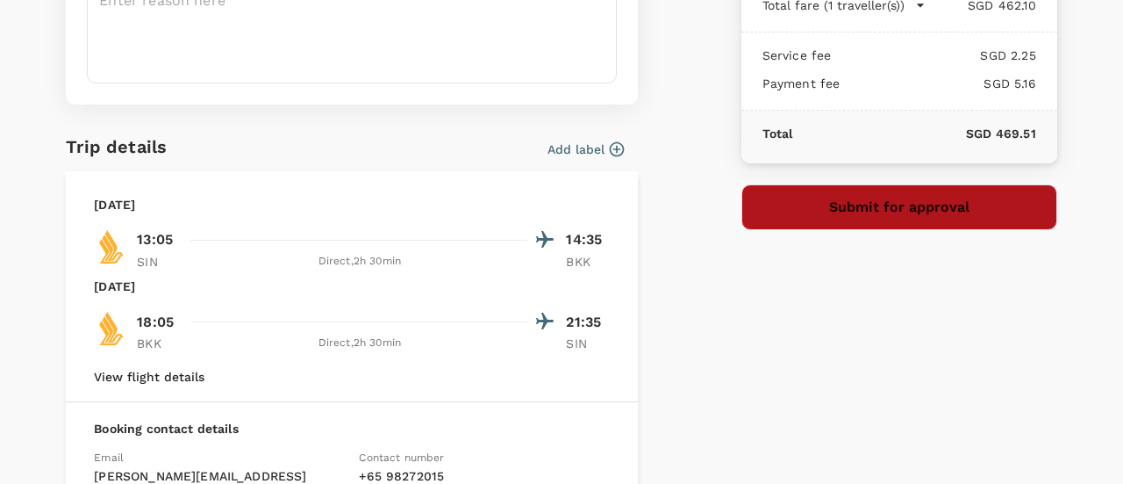
click at [958, 198] on button "Submit for approval" at bounding box center [900, 207] width 316 height 46
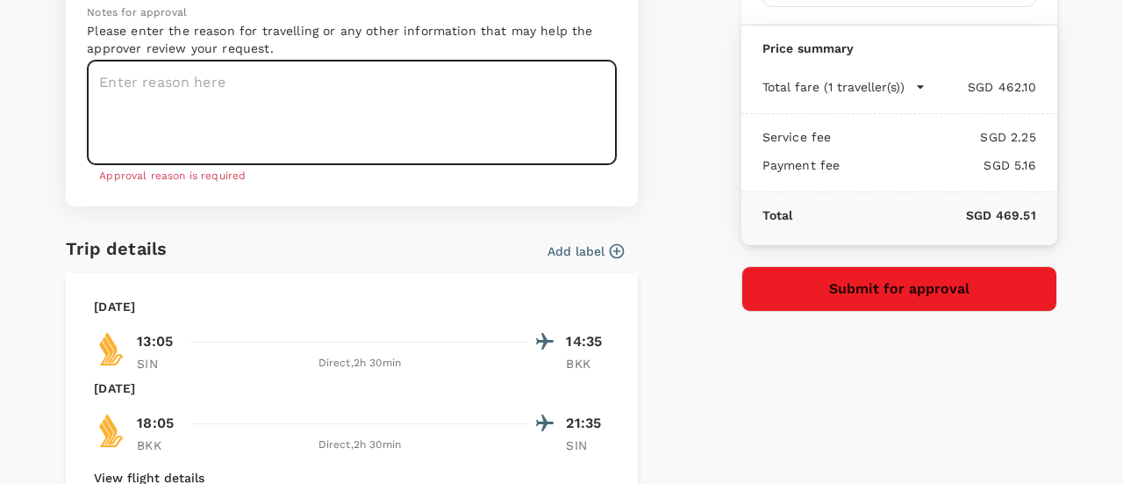
scroll to position [121, 0]
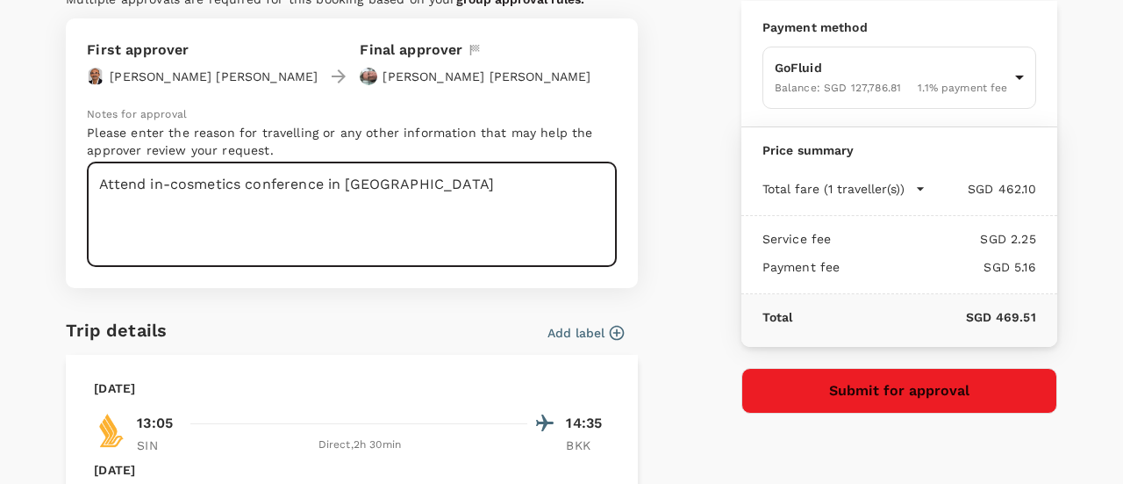
click at [105, 184] on textarea "Attend in-cosmetics conference in Bangkok" at bounding box center [352, 214] width 530 height 104
type textarea "To attend in-cosmetics conference in Bangkok"
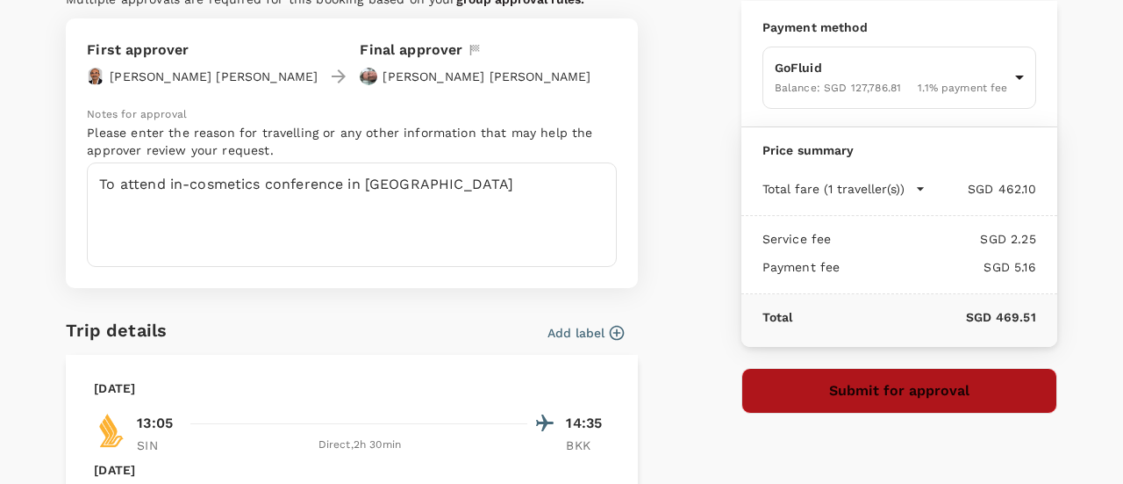
click at [823, 393] on button "Submit for approval" at bounding box center [900, 391] width 316 height 46
